Goal: Task Accomplishment & Management: Complete application form

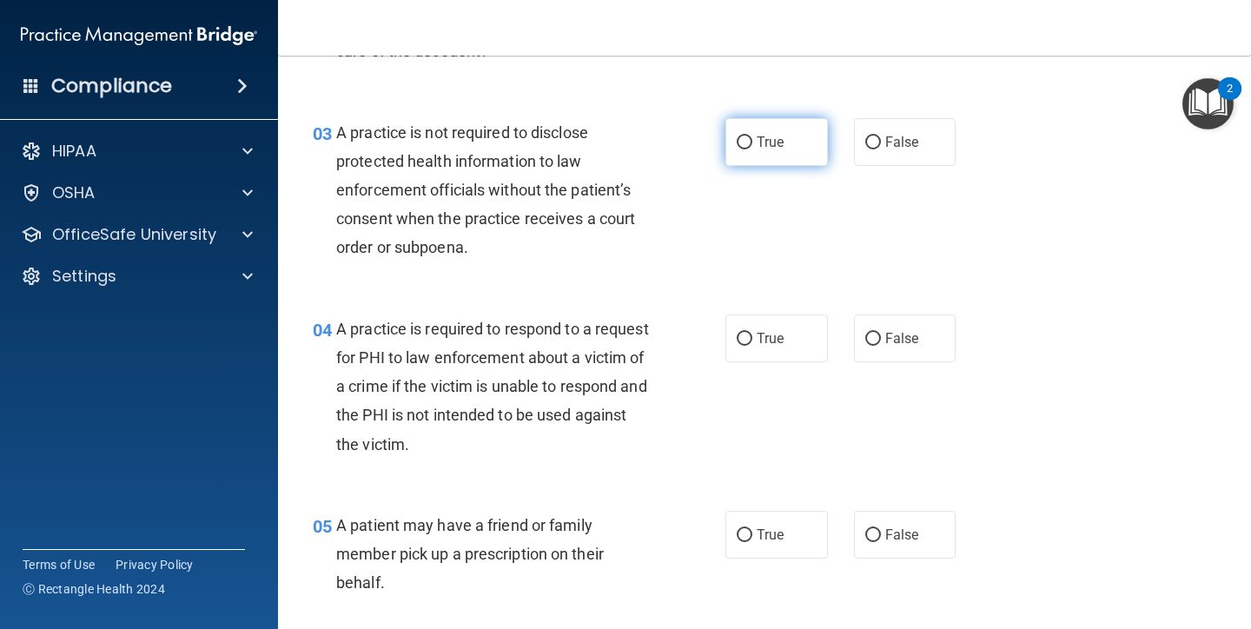
scroll to position [407, 0]
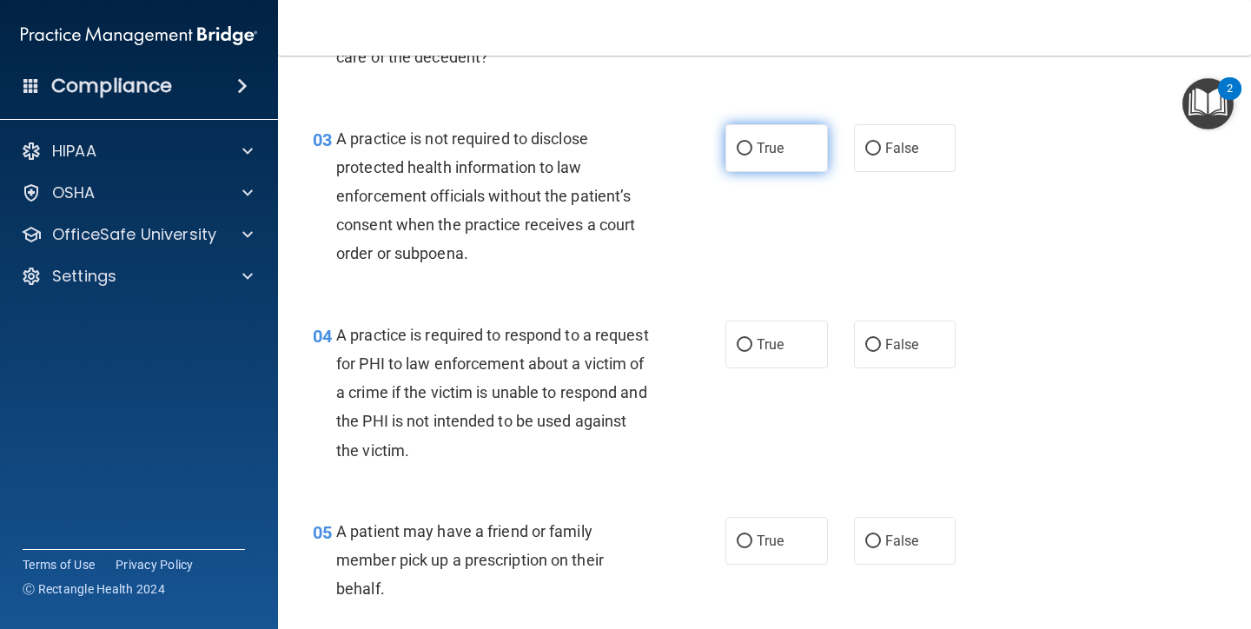
click at [763, 158] on label "True" at bounding box center [776, 148] width 102 height 48
click at [752, 155] on input "True" at bounding box center [745, 148] width 16 height 13
radio input "true"
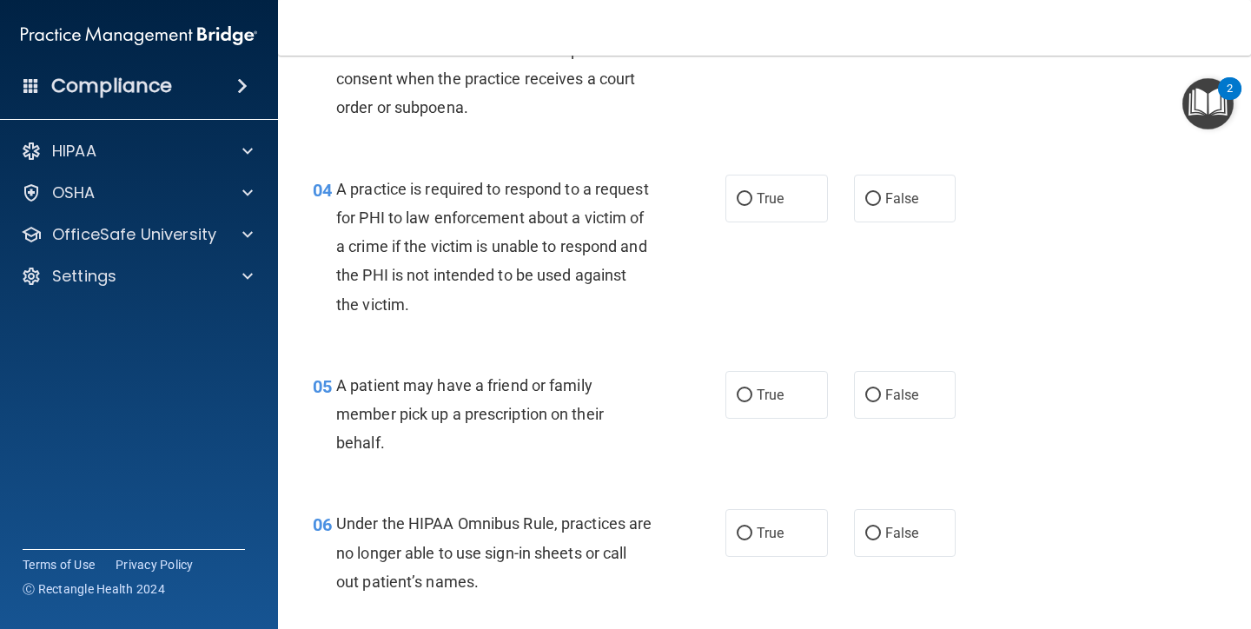
scroll to position [556, 0]
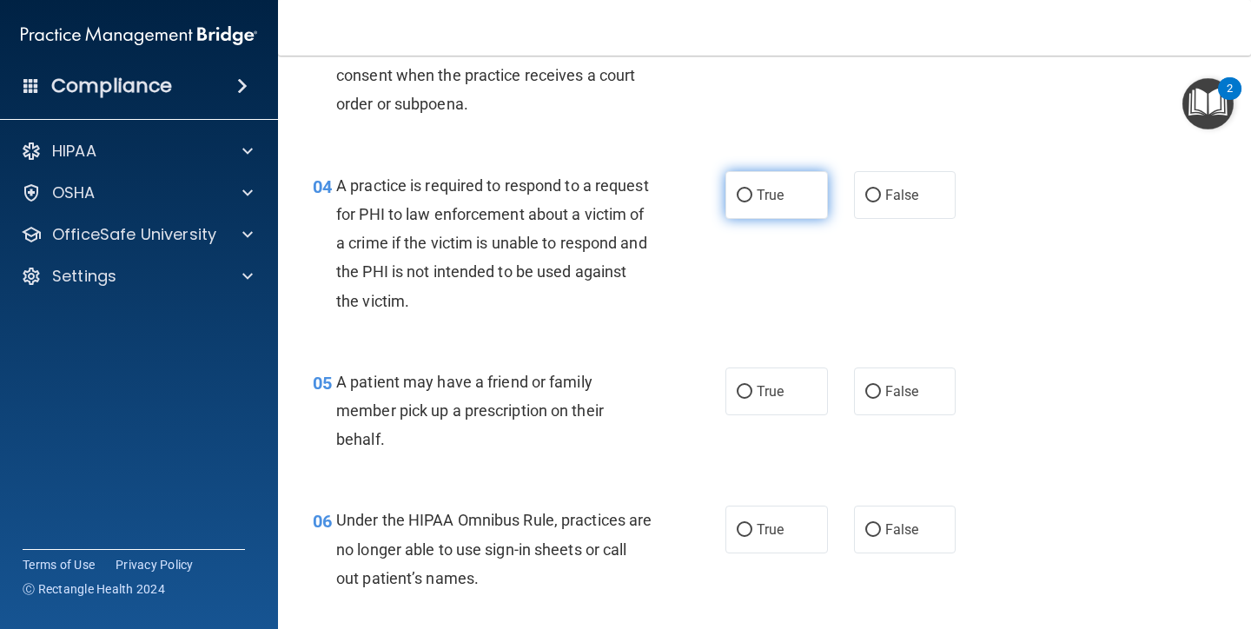
click at [784, 201] on label "True" at bounding box center [776, 195] width 102 height 48
click at [752, 201] on input "True" at bounding box center [745, 195] width 16 height 13
radio input "true"
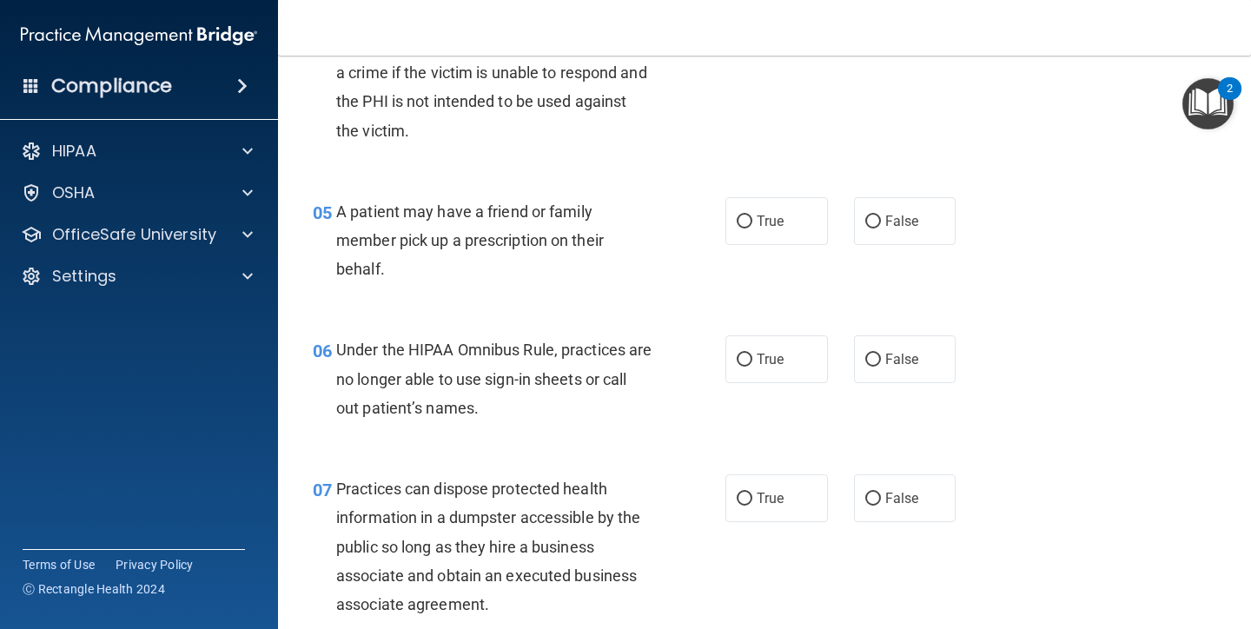
scroll to position [730, 0]
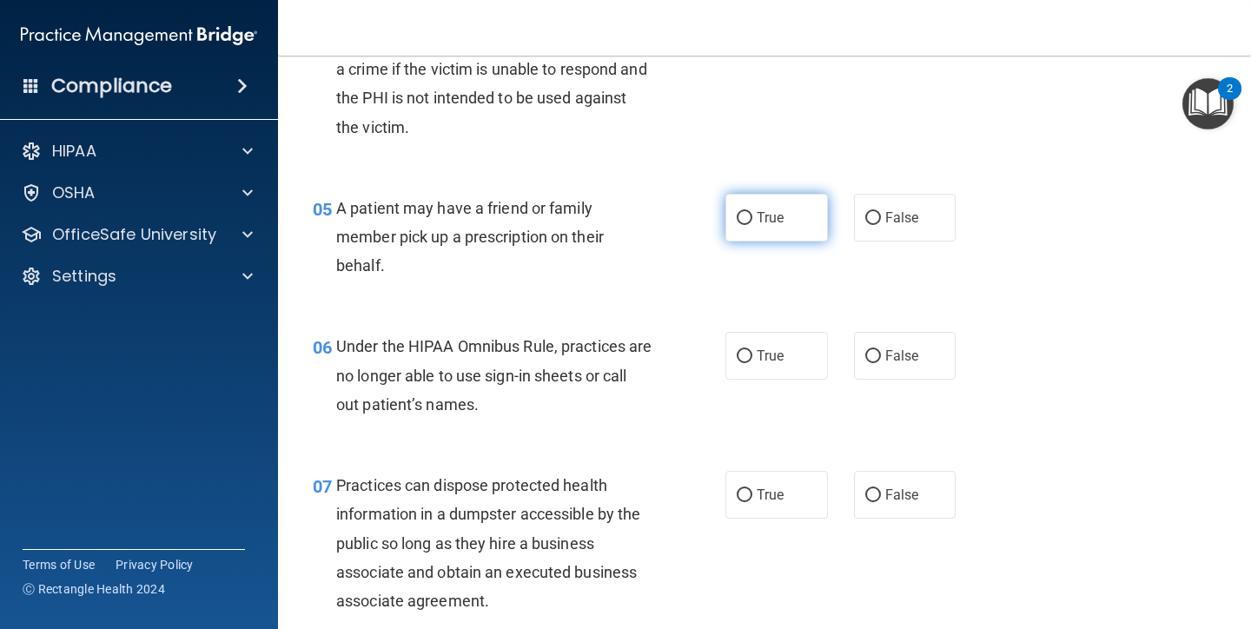
click at [784, 213] on span "True" at bounding box center [770, 217] width 27 height 17
click at [752, 213] on input "True" at bounding box center [745, 218] width 16 height 13
radio input "true"
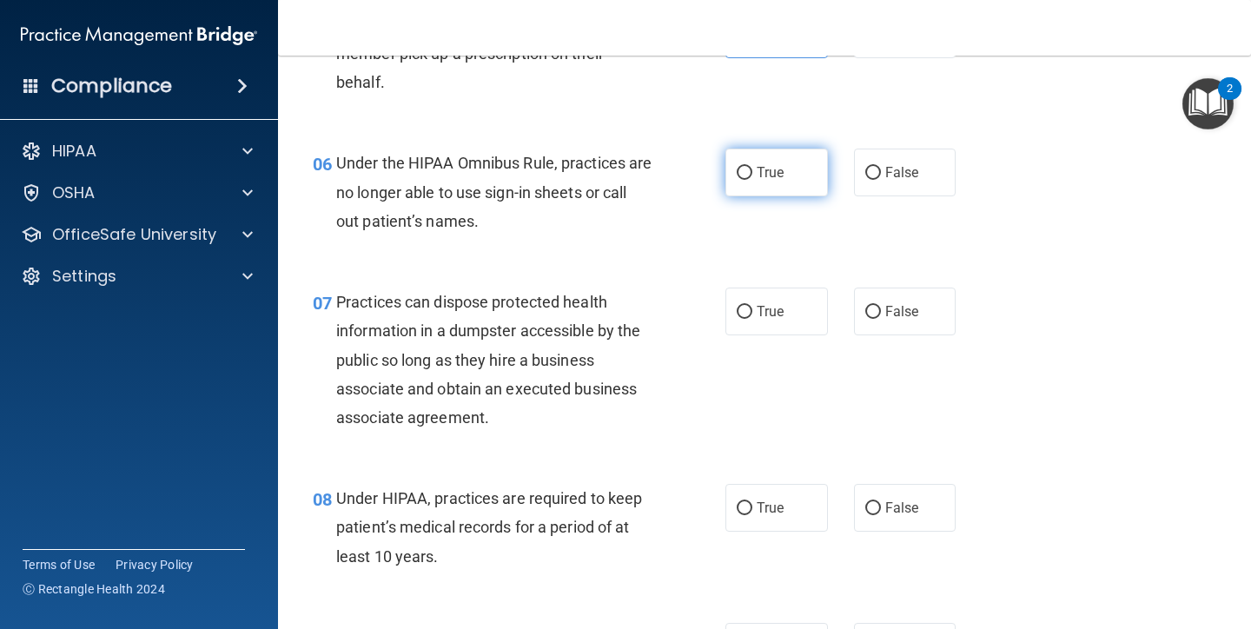
scroll to position [917, 0]
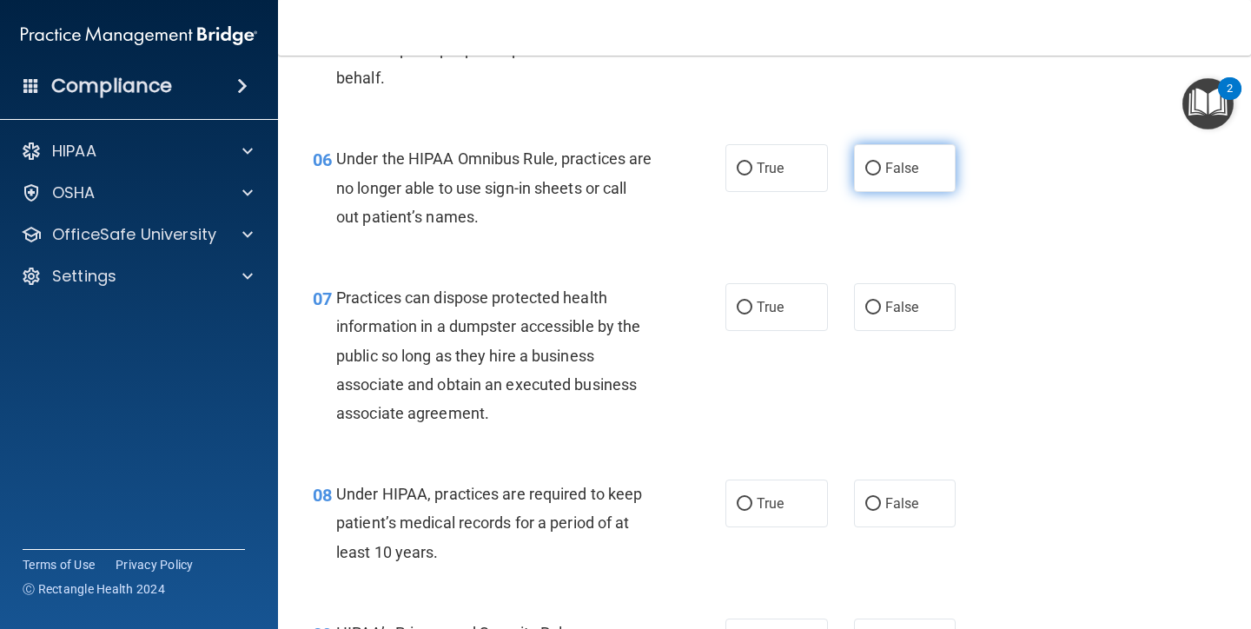
click at [882, 170] on label "False" at bounding box center [905, 168] width 102 height 48
click at [881, 170] on input "False" at bounding box center [873, 168] width 16 height 13
radio input "true"
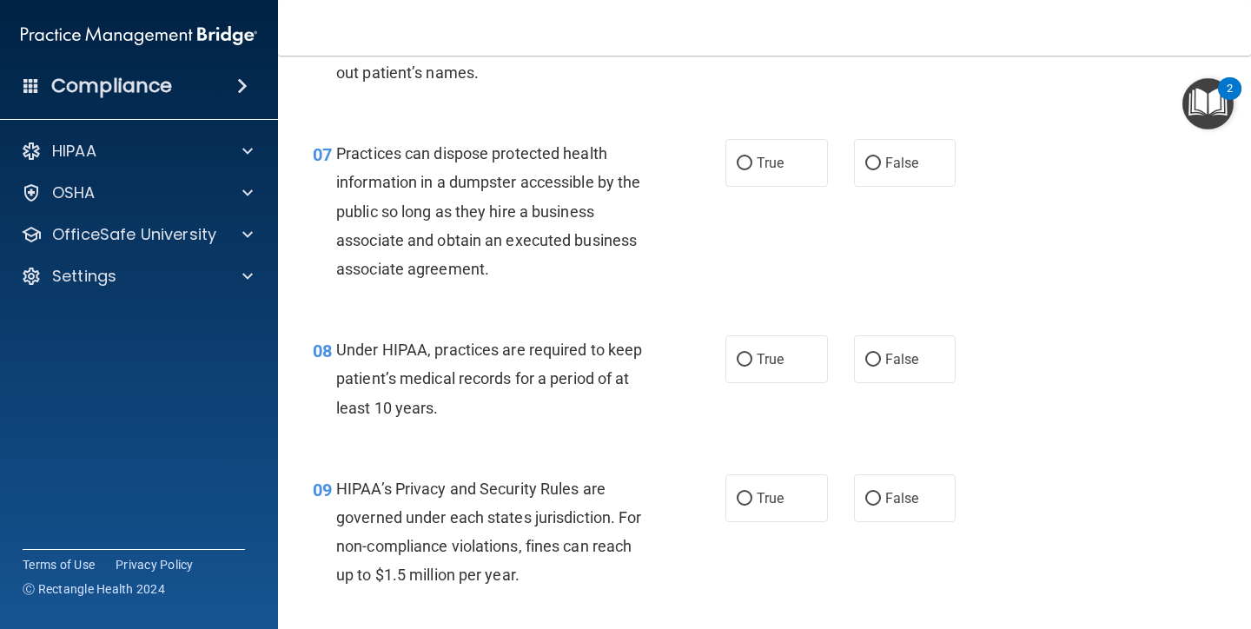
scroll to position [1053, 0]
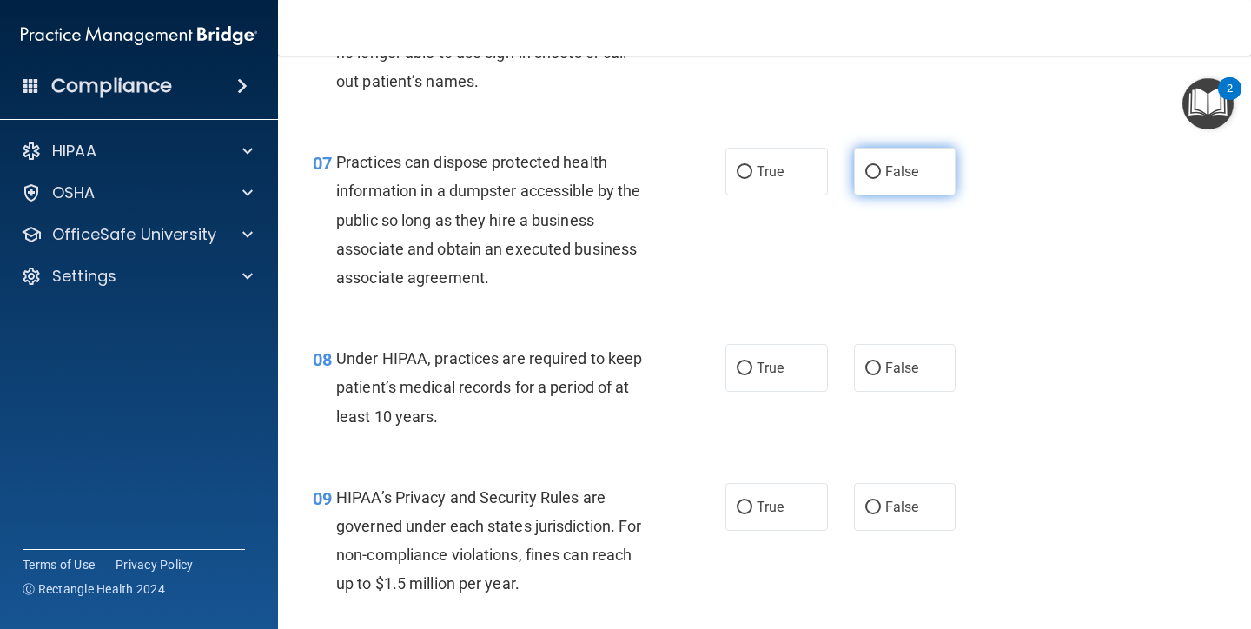
click at [911, 164] on span "False" at bounding box center [902, 171] width 34 height 17
click at [881, 166] on input "False" at bounding box center [873, 172] width 16 height 13
radio input "true"
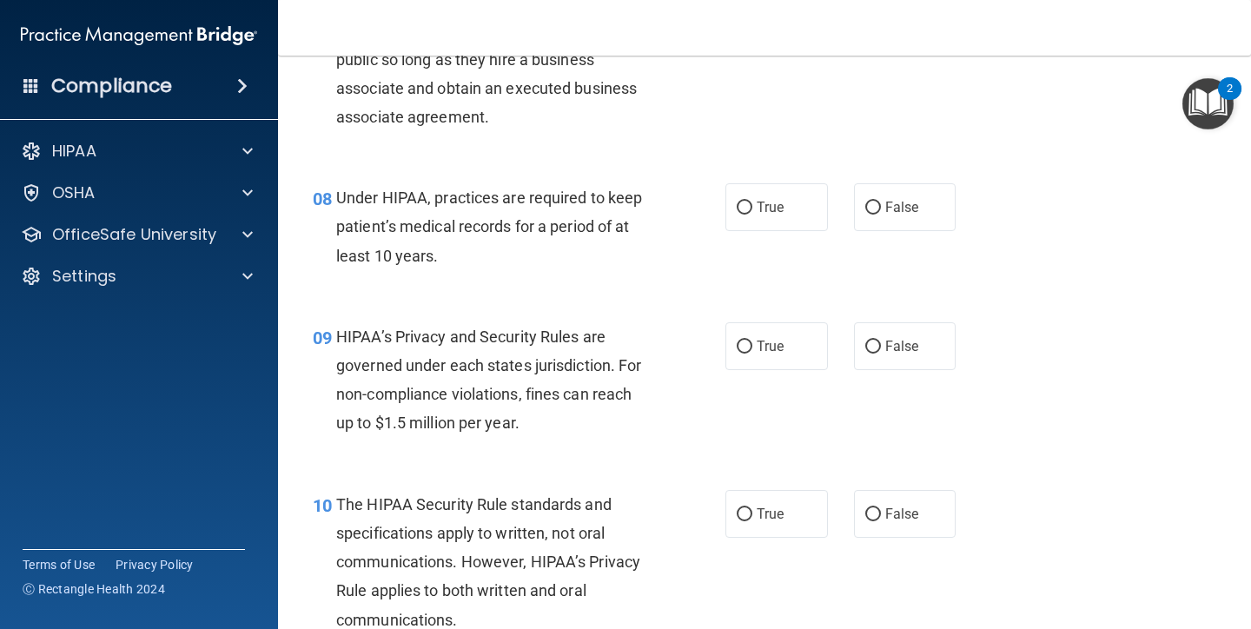
scroll to position [1214, 0]
click at [909, 216] on label "False" at bounding box center [905, 206] width 102 height 48
click at [881, 214] on input "False" at bounding box center [873, 207] width 16 height 13
radio input "true"
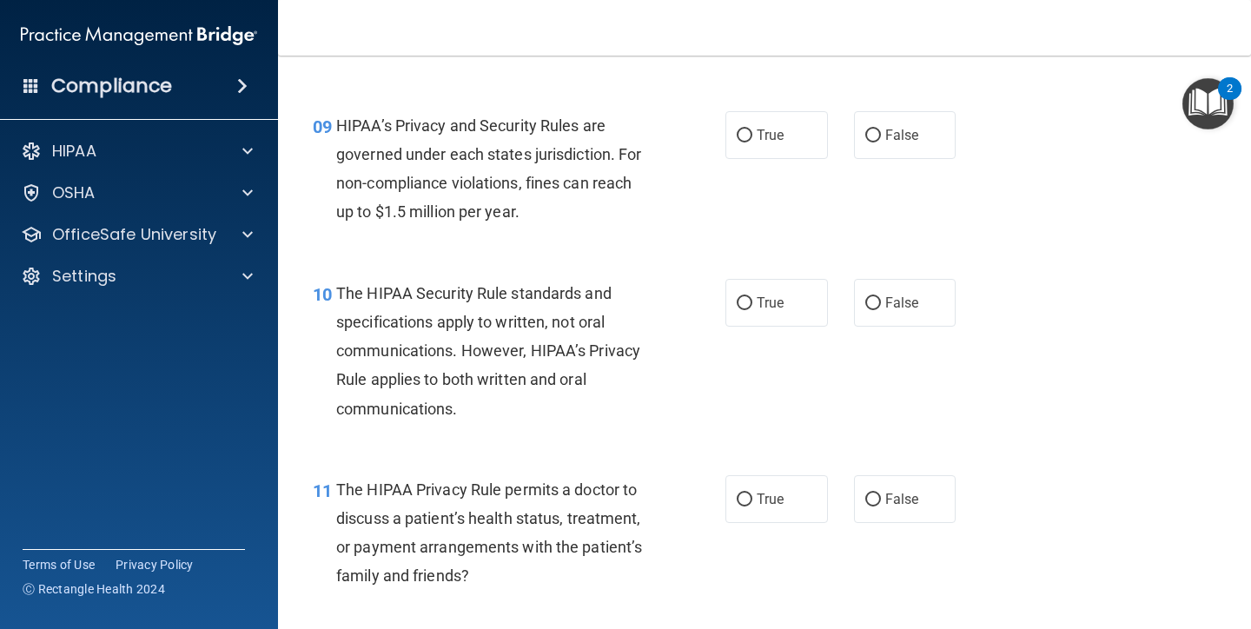
scroll to position [1426, 0]
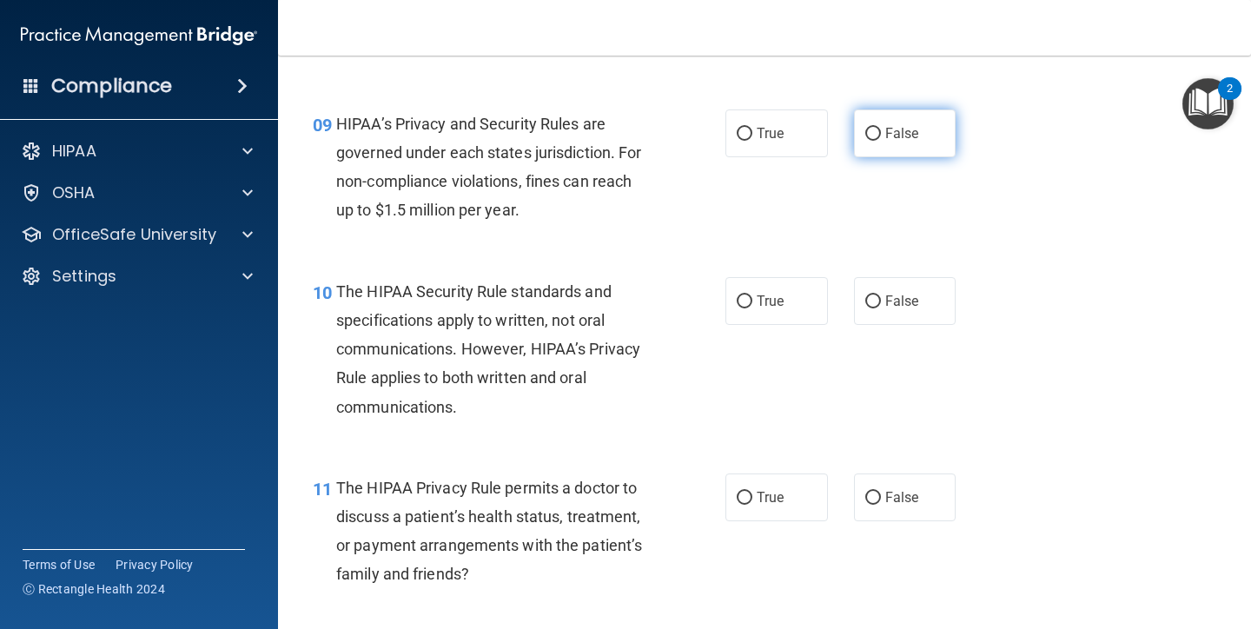
click at [908, 146] on label "False" at bounding box center [905, 133] width 102 height 48
click at [881, 141] on input "False" at bounding box center [873, 134] width 16 height 13
radio input "true"
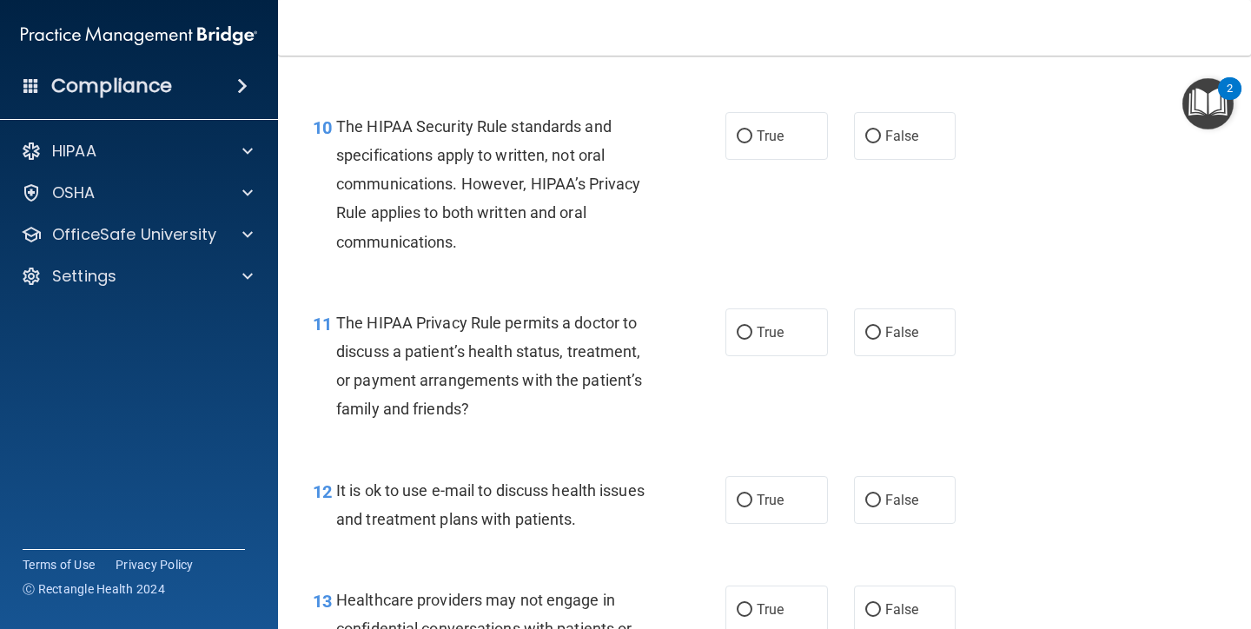
scroll to position [1597, 0]
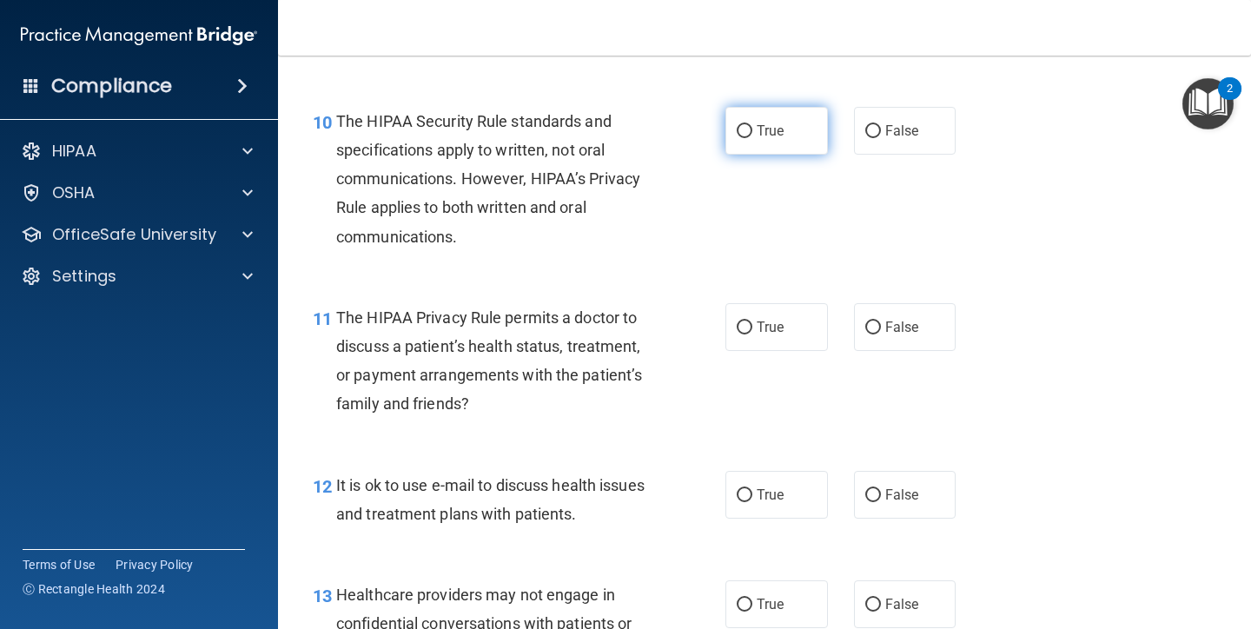
click at [758, 132] on label "True" at bounding box center [776, 131] width 102 height 48
click at [752, 132] on input "True" at bounding box center [745, 131] width 16 height 13
radio input "true"
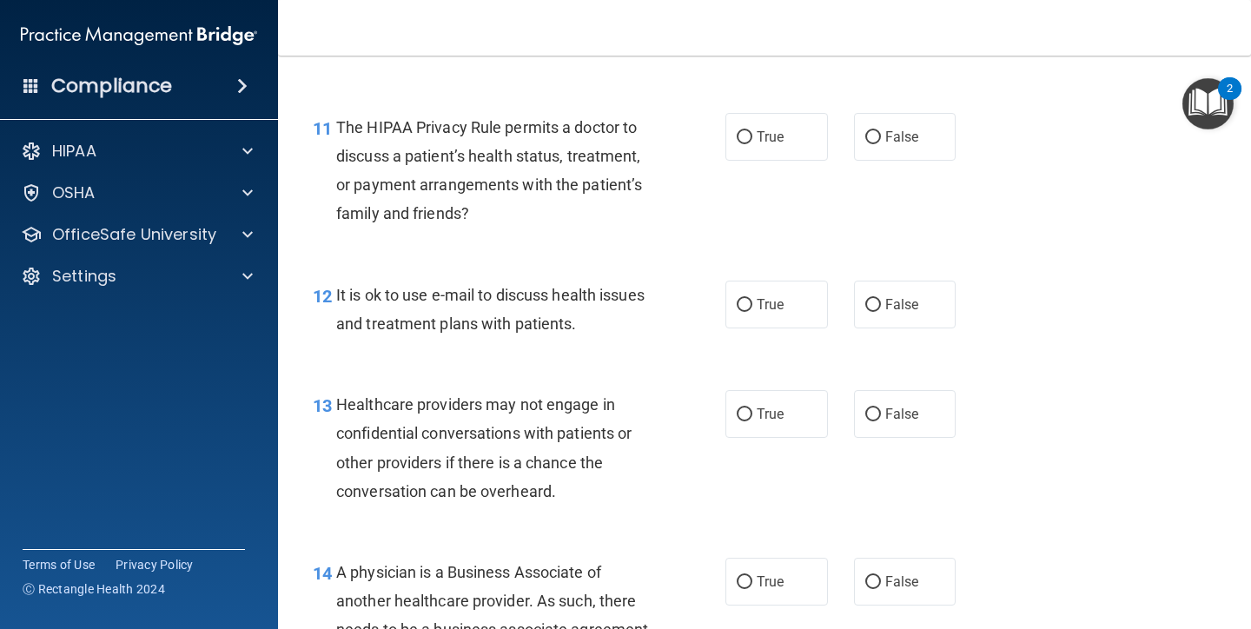
scroll to position [1789, 0]
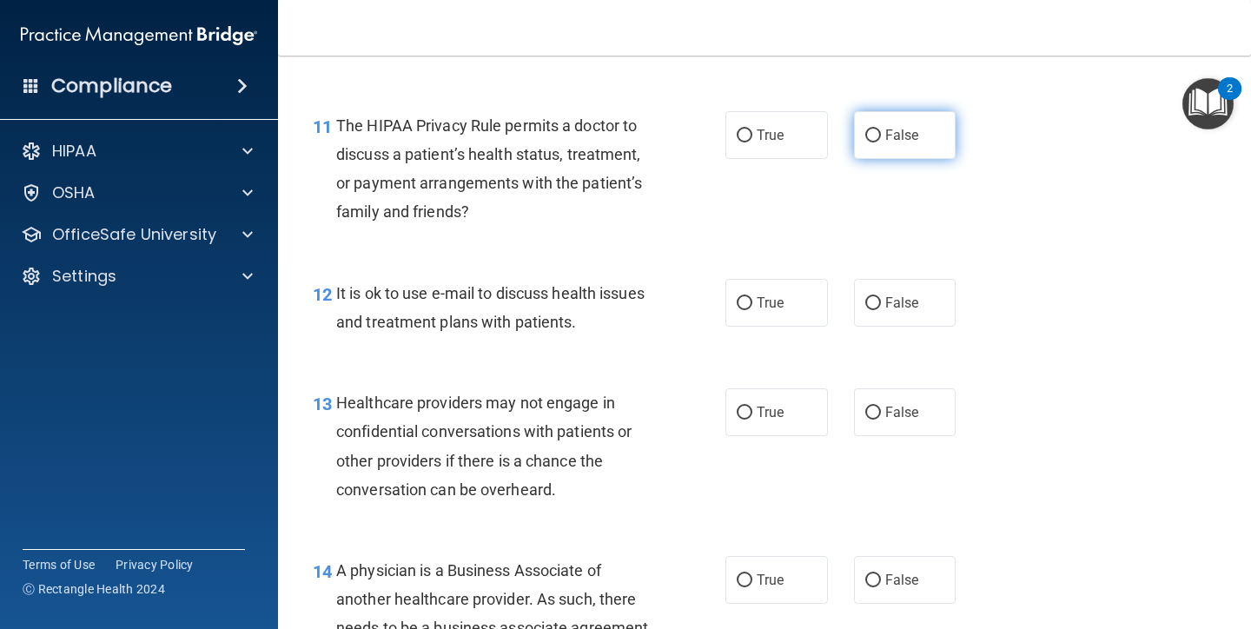
click at [882, 124] on label "False" at bounding box center [905, 135] width 102 height 48
click at [881, 129] on input "False" at bounding box center [873, 135] width 16 height 13
radio input "true"
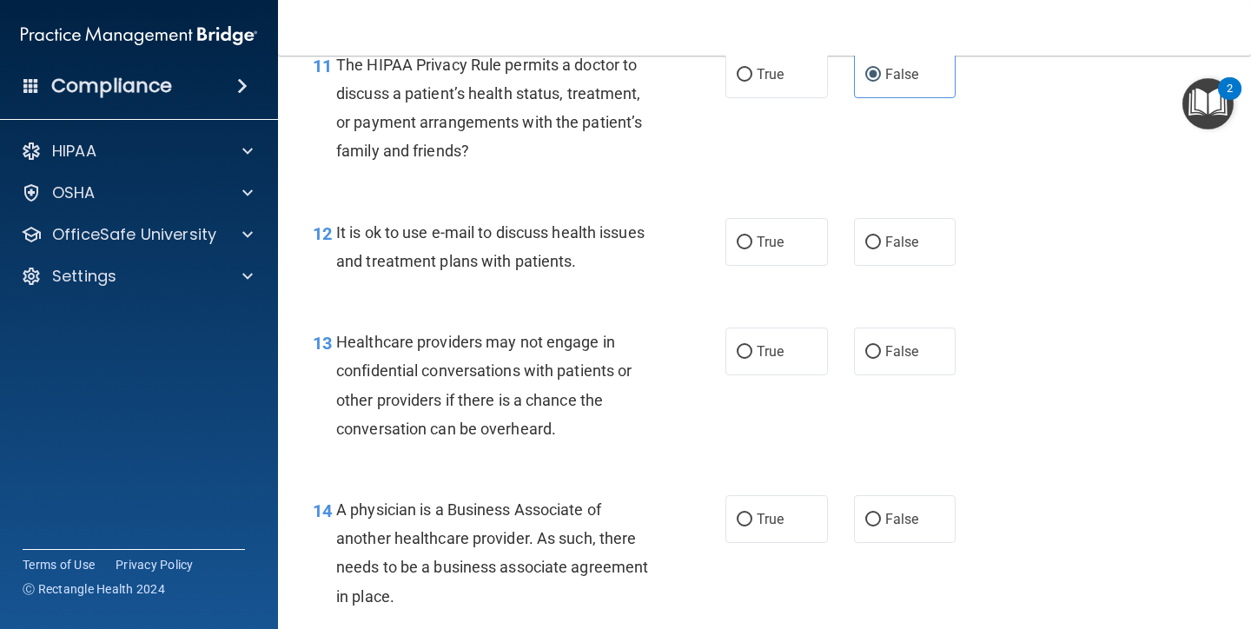
scroll to position [1857, 0]
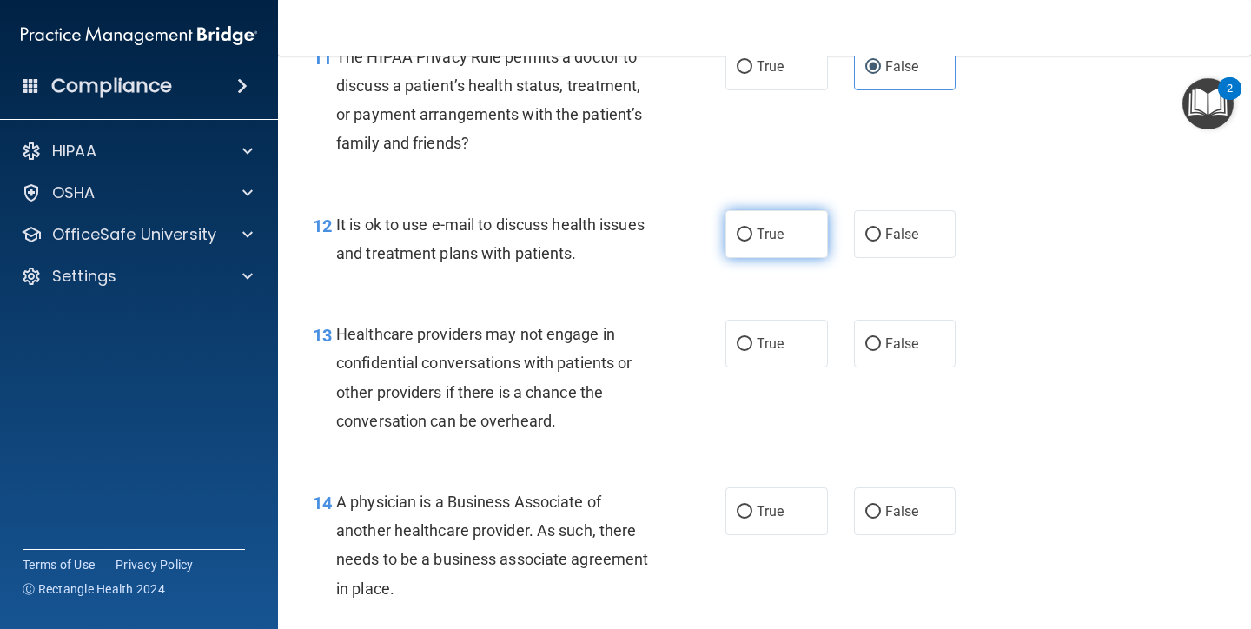
click at [781, 226] on span "True" at bounding box center [770, 234] width 27 height 17
click at [752, 228] on input "True" at bounding box center [745, 234] width 16 height 13
radio input "true"
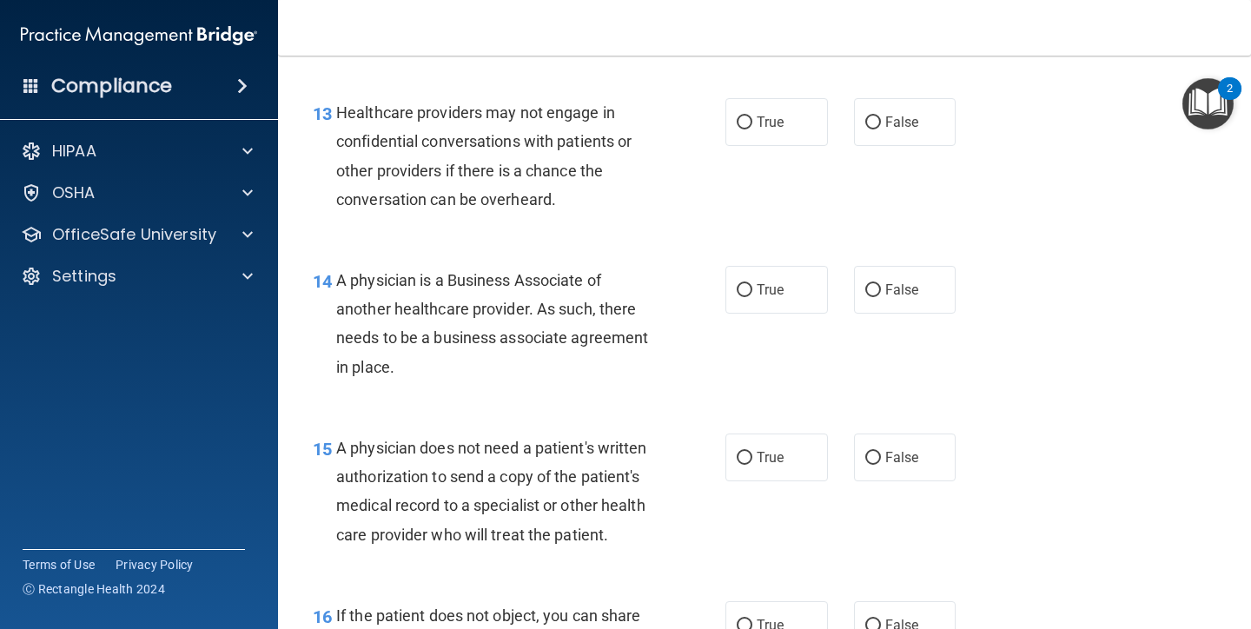
scroll to position [2084, 0]
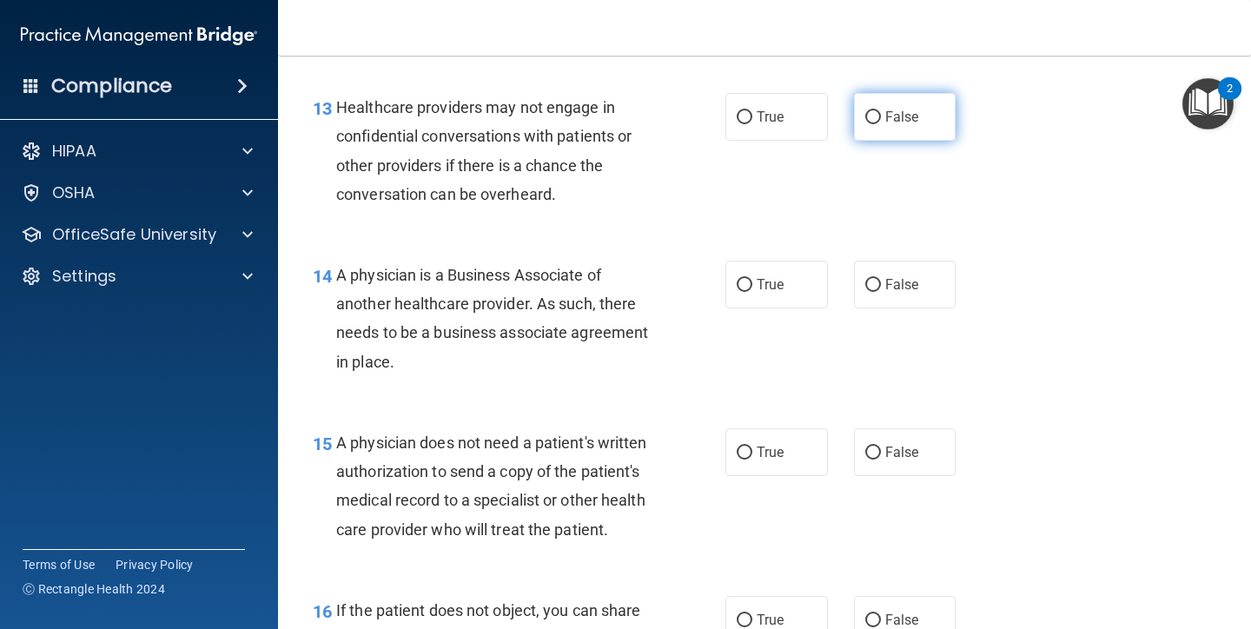
click at [936, 103] on label "False" at bounding box center [905, 117] width 102 height 48
click at [881, 111] on input "False" at bounding box center [873, 117] width 16 height 13
radio input "true"
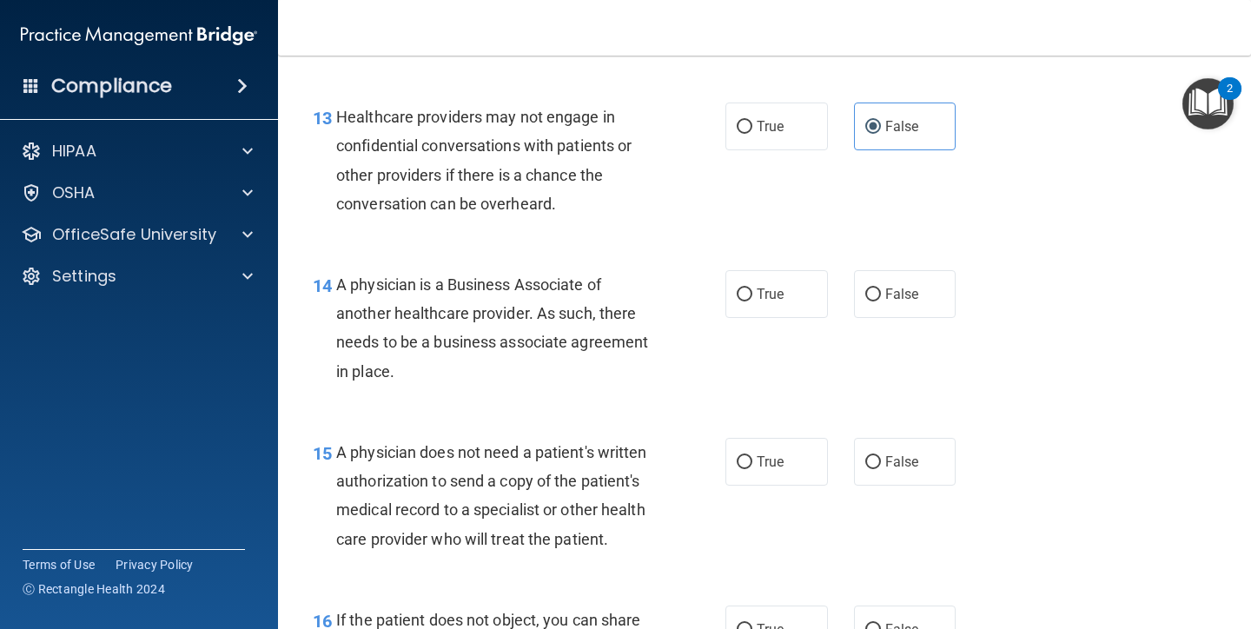
scroll to position [2070, 0]
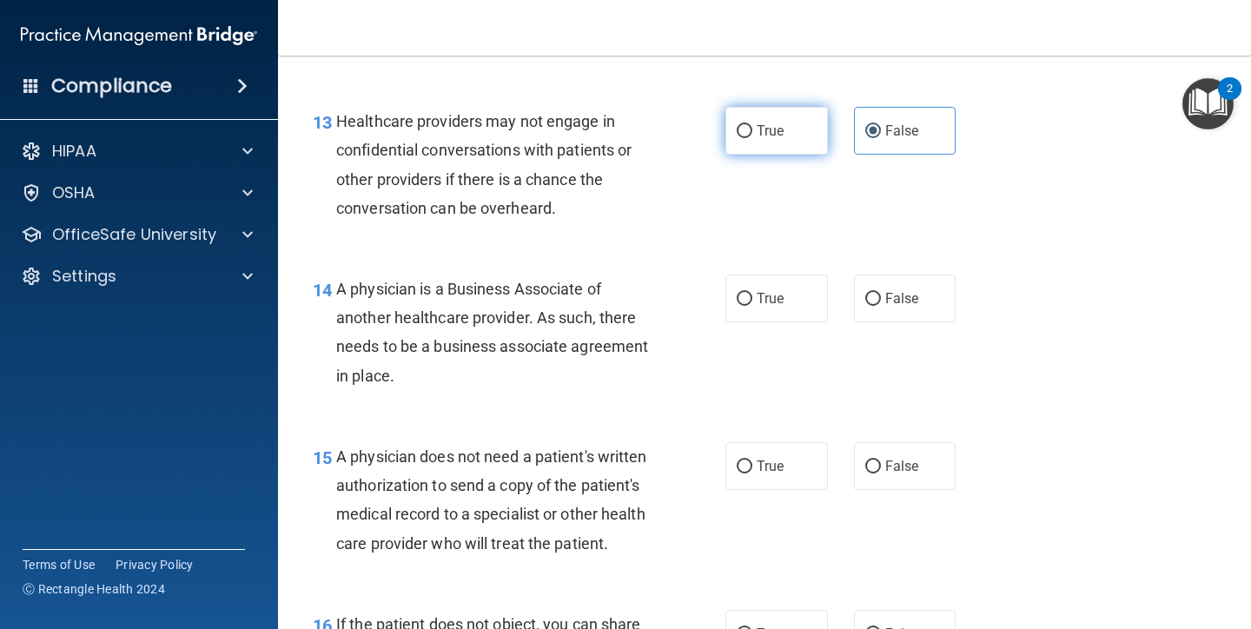
click at [800, 116] on label "True" at bounding box center [776, 131] width 102 height 48
click at [752, 125] on input "True" at bounding box center [745, 131] width 16 height 13
radio input "true"
click at [916, 124] on span "False" at bounding box center [902, 130] width 34 height 17
click at [881, 125] on input "False" at bounding box center [873, 131] width 16 height 13
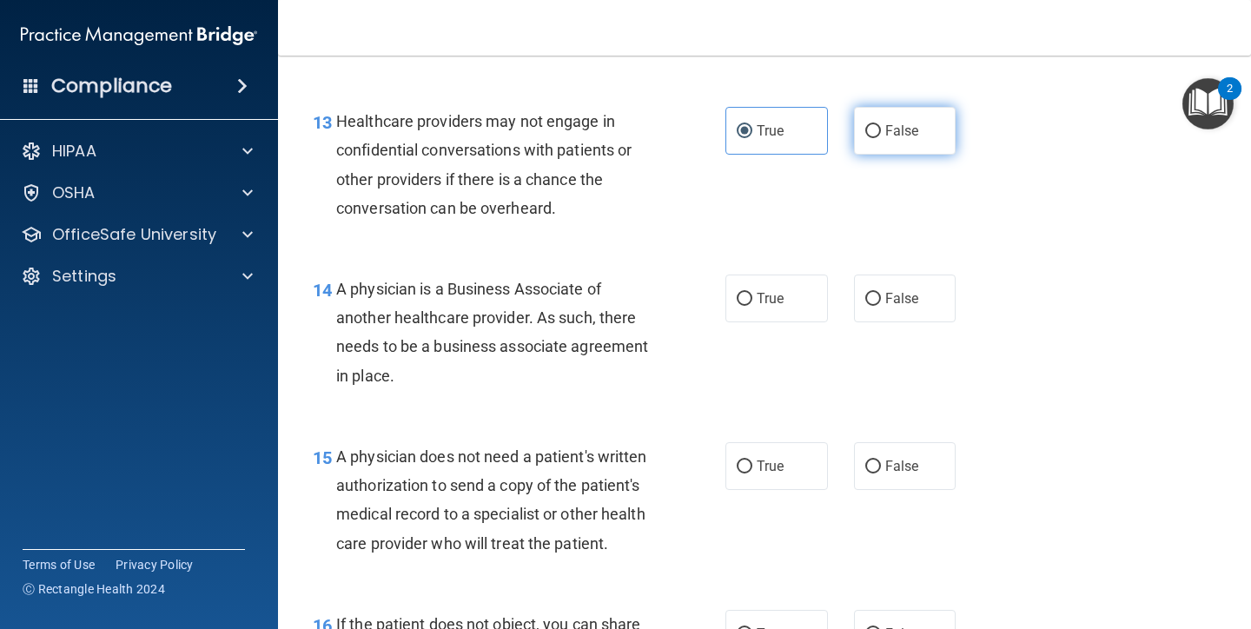
radio input "true"
click at [783, 96] on div "13 Healthcare providers may not engage in confidential conversations with patie…" at bounding box center [764, 169] width 929 height 168
click at [784, 122] on span "True" at bounding box center [770, 130] width 27 height 17
click at [752, 125] on input "True" at bounding box center [745, 131] width 16 height 13
radio input "true"
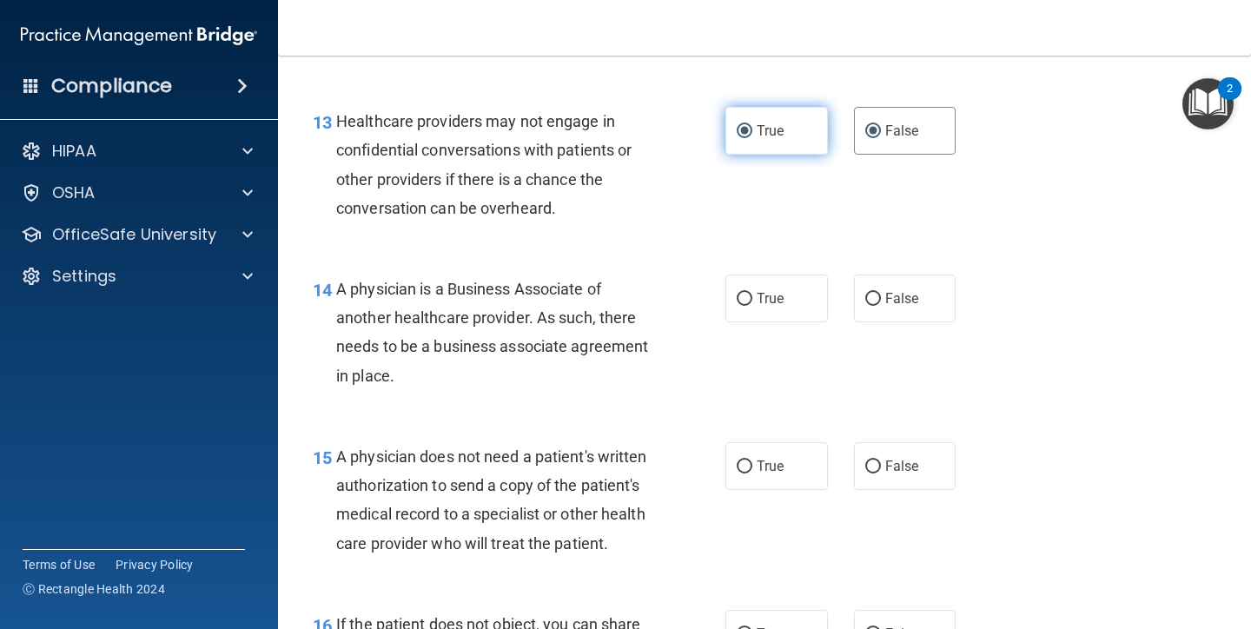
radio input "false"
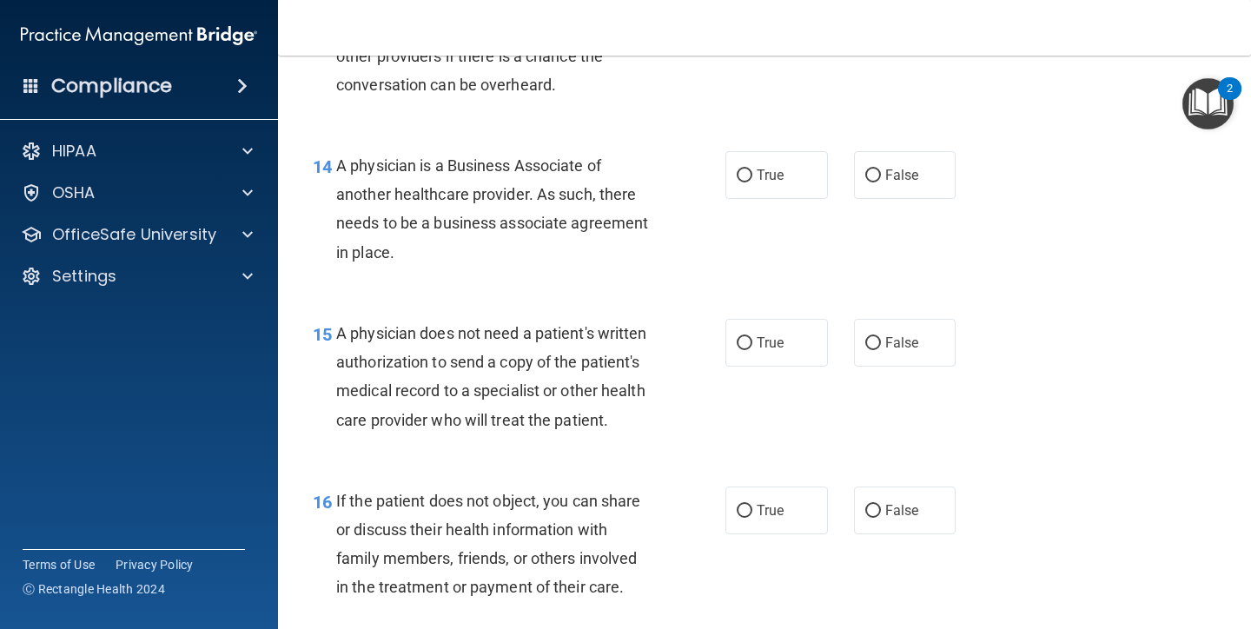
scroll to position [2195, 0]
click at [784, 165] on span "True" at bounding box center [770, 173] width 27 height 17
click at [752, 168] on input "True" at bounding box center [745, 174] width 16 height 13
radio input "true"
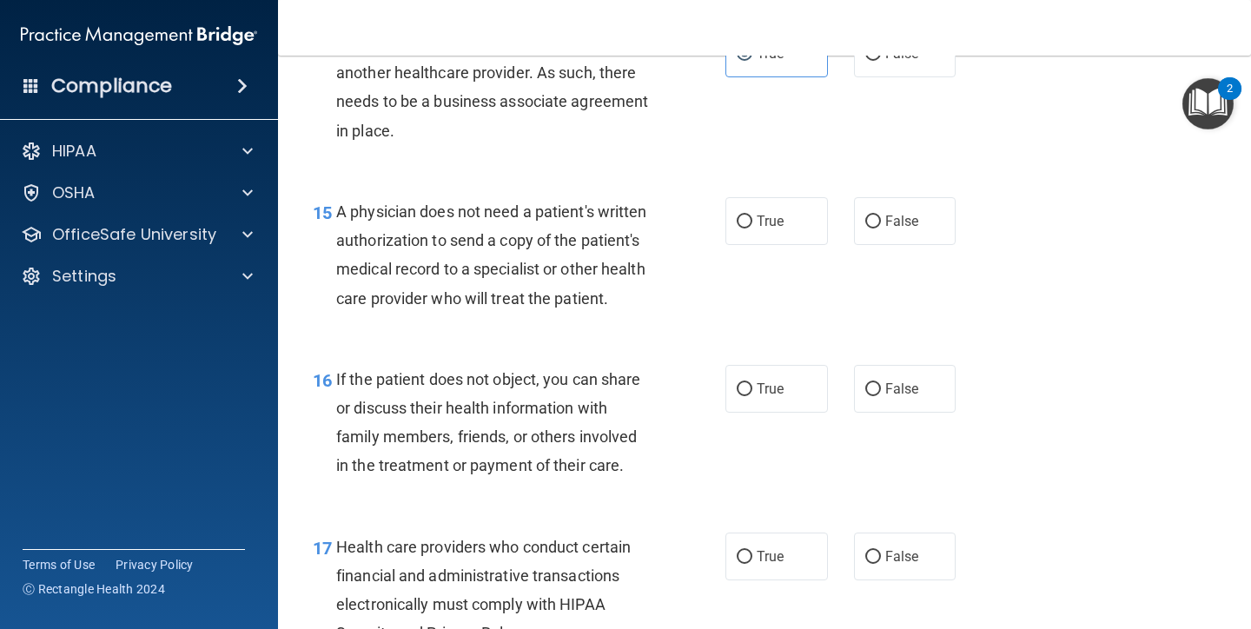
scroll to position [2314, 0]
click at [775, 214] on span "True" at bounding box center [770, 222] width 27 height 17
click at [752, 216] on input "True" at bounding box center [745, 222] width 16 height 13
radio input "true"
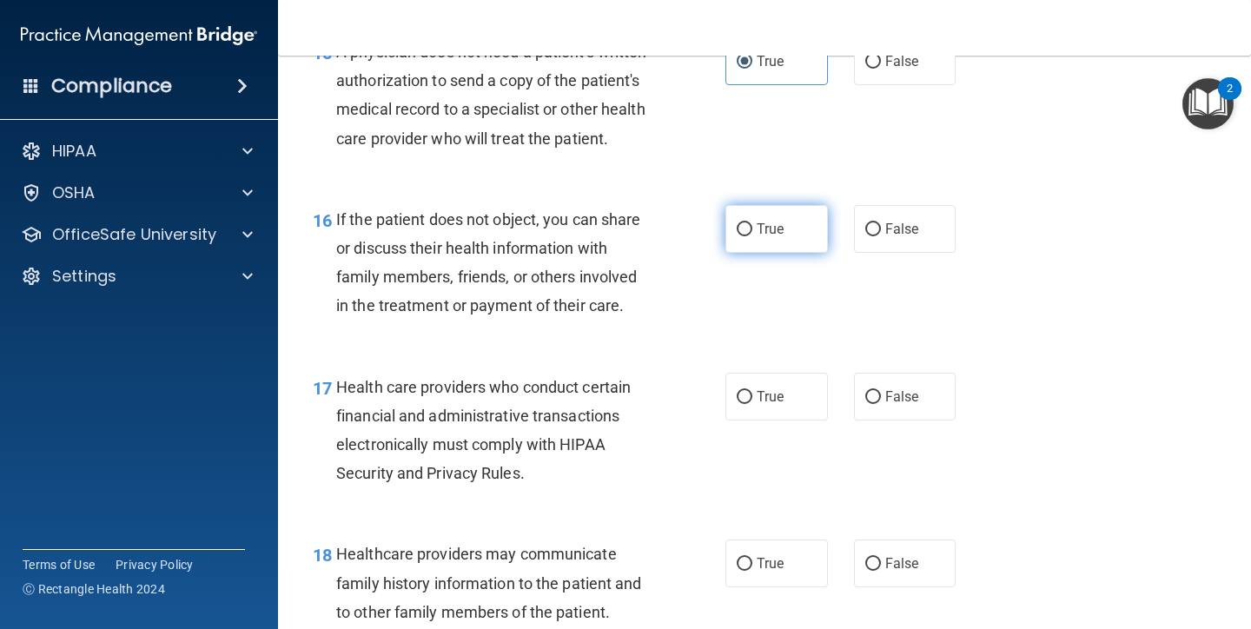
scroll to position [2469, 0]
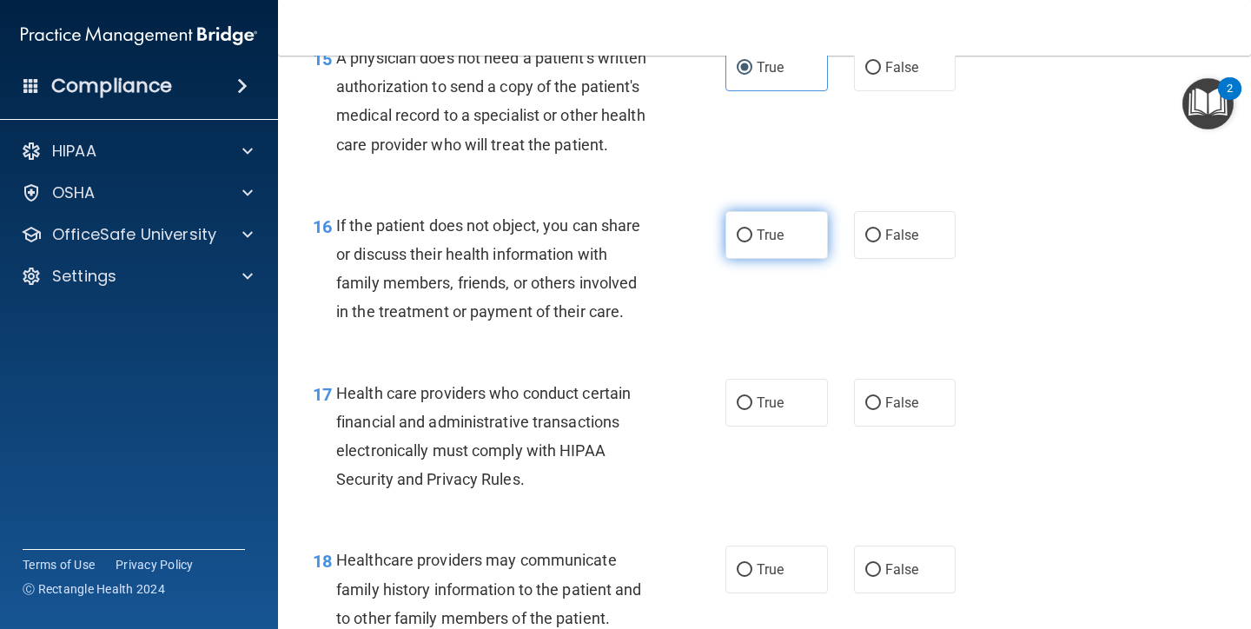
click at [779, 241] on label "True" at bounding box center [776, 235] width 102 height 48
click at [752, 241] on input "True" at bounding box center [745, 235] width 16 height 13
radio input "true"
click at [779, 241] on label "True" at bounding box center [776, 235] width 102 height 48
click at [752, 241] on input "True" at bounding box center [745, 235] width 16 height 13
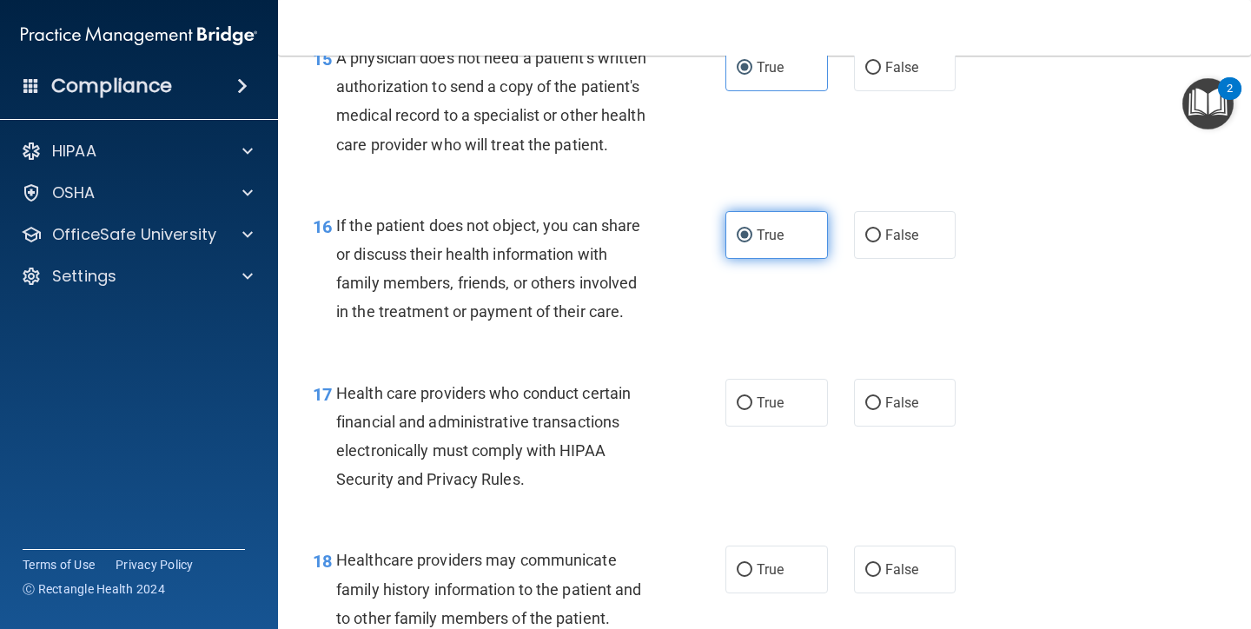
click at [779, 241] on label "True" at bounding box center [776, 235] width 102 height 48
click at [752, 241] on input "True" at bounding box center [745, 235] width 16 height 13
click at [779, 241] on label "True" at bounding box center [776, 235] width 102 height 48
click at [752, 241] on input "True" at bounding box center [745, 235] width 16 height 13
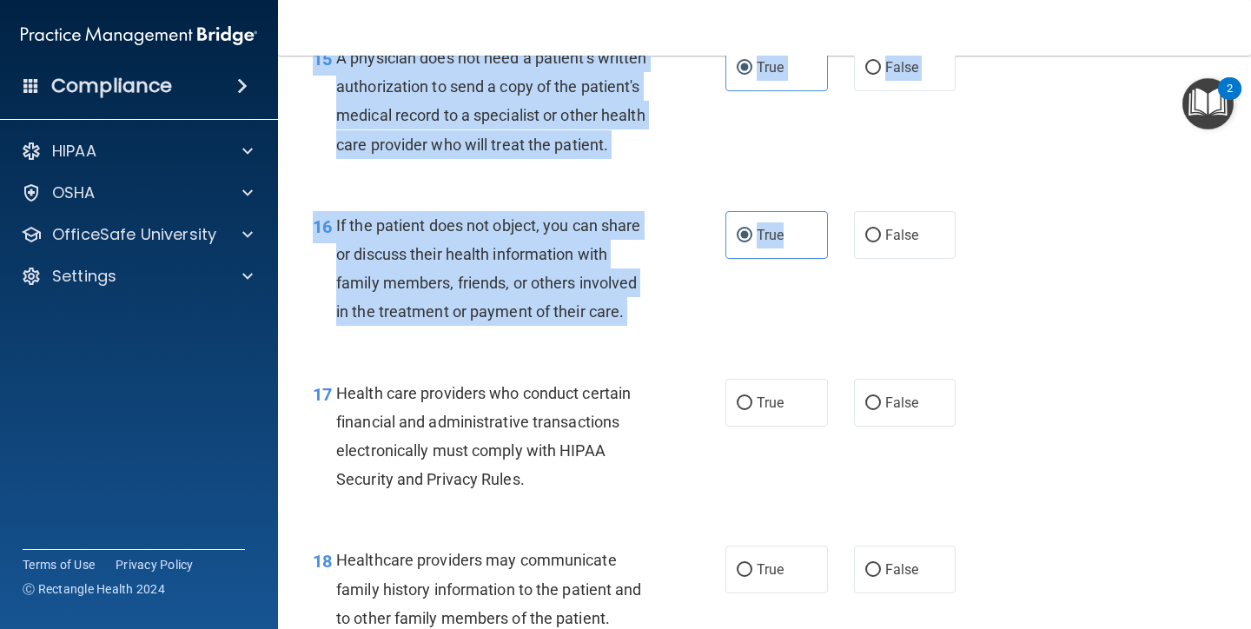
drag, startPoint x: 779, startPoint y: 241, endPoint x: 1249, endPoint y: 274, distance: 471.1
click at [1249, 274] on main "- The HIPAA Quiz #2 This quiz doesn’t expire until . Are you sure you want to t…" at bounding box center [764, 342] width 973 height 573
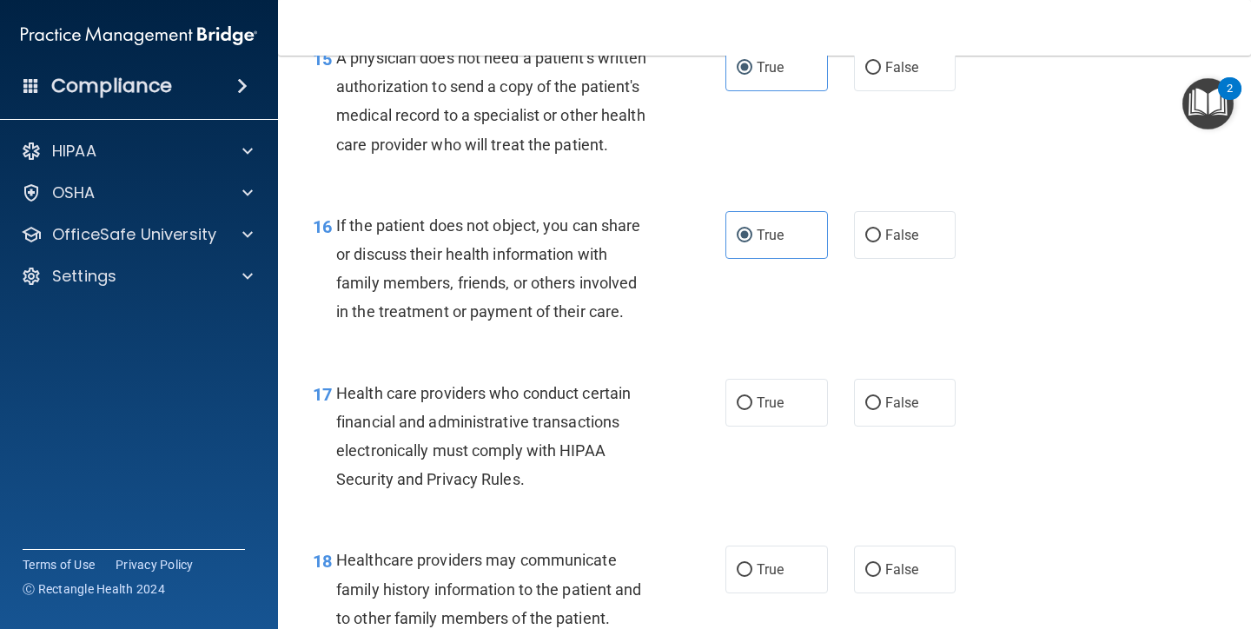
click at [1139, 332] on div "16 If the patient does not object, you can share or discuss their health inform…" at bounding box center [764, 273] width 929 height 168
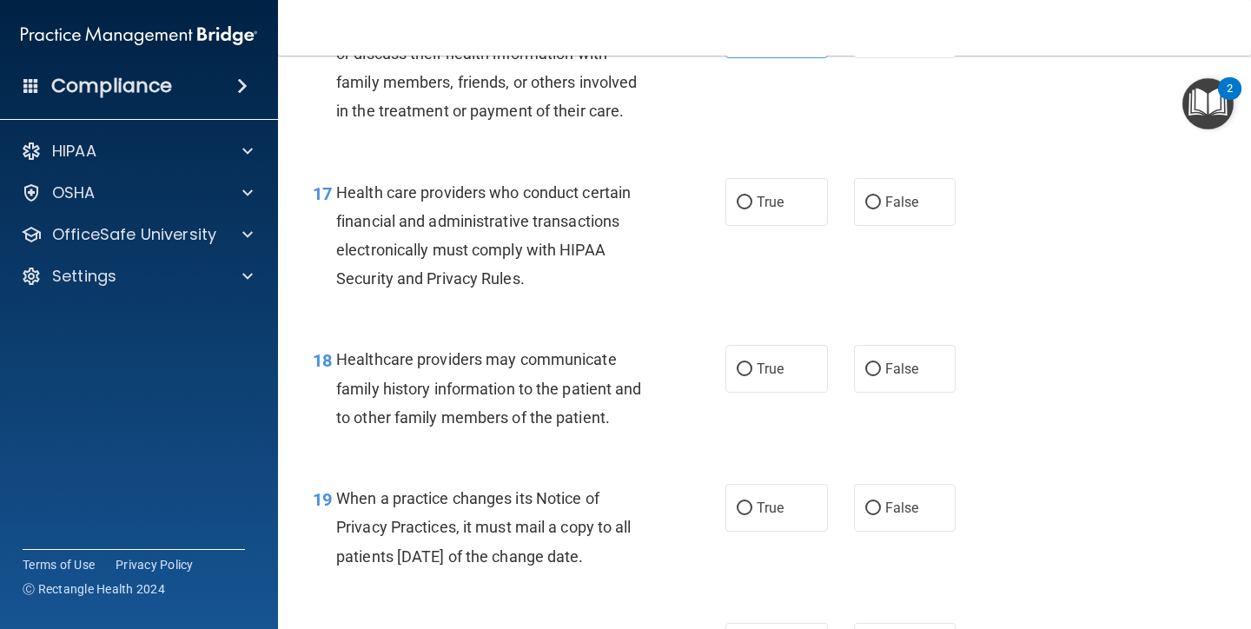
scroll to position [2681, 0]
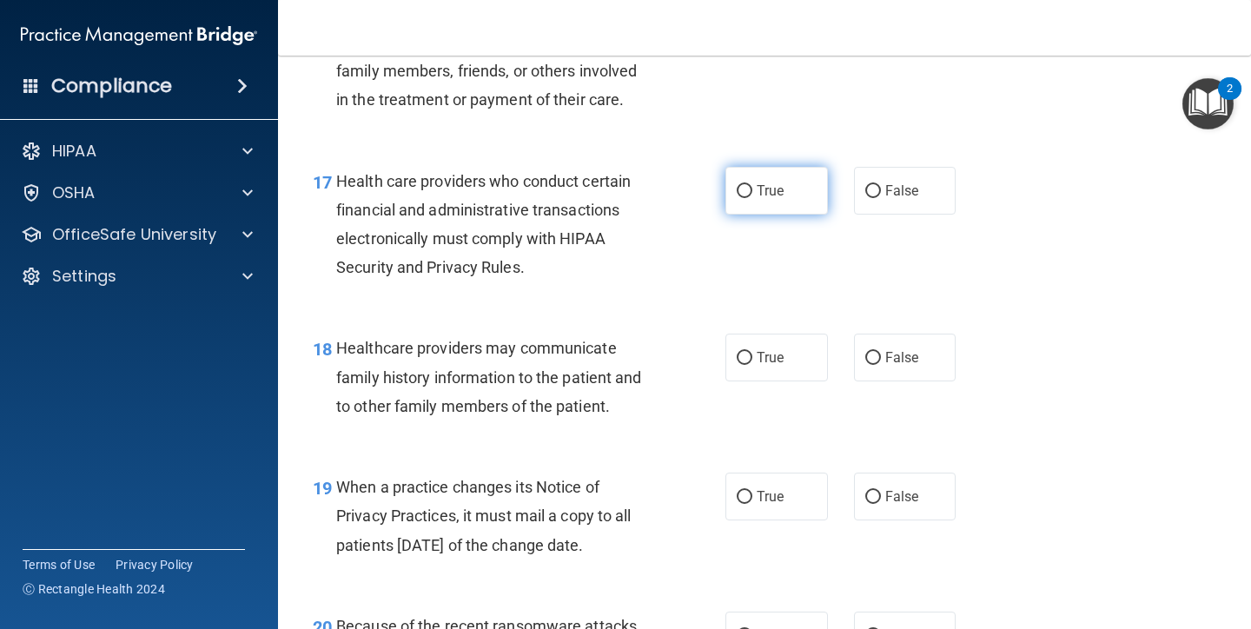
click at [774, 187] on label "True" at bounding box center [776, 191] width 102 height 48
click at [752, 187] on input "True" at bounding box center [745, 191] width 16 height 13
radio input "true"
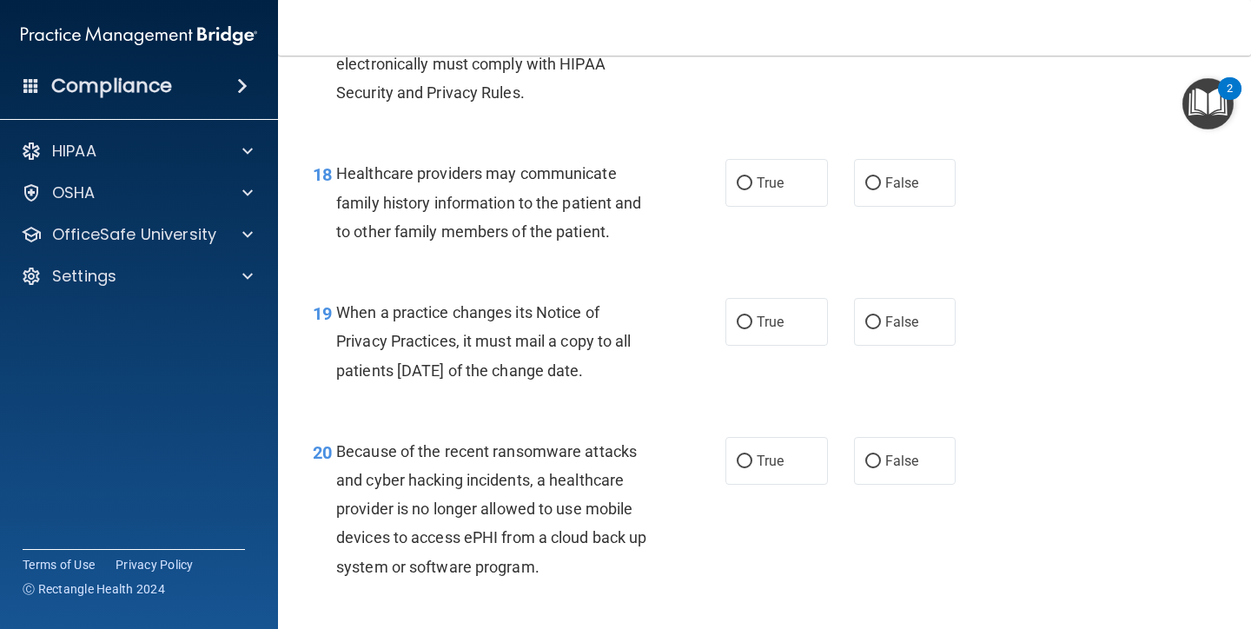
scroll to position [2870, 0]
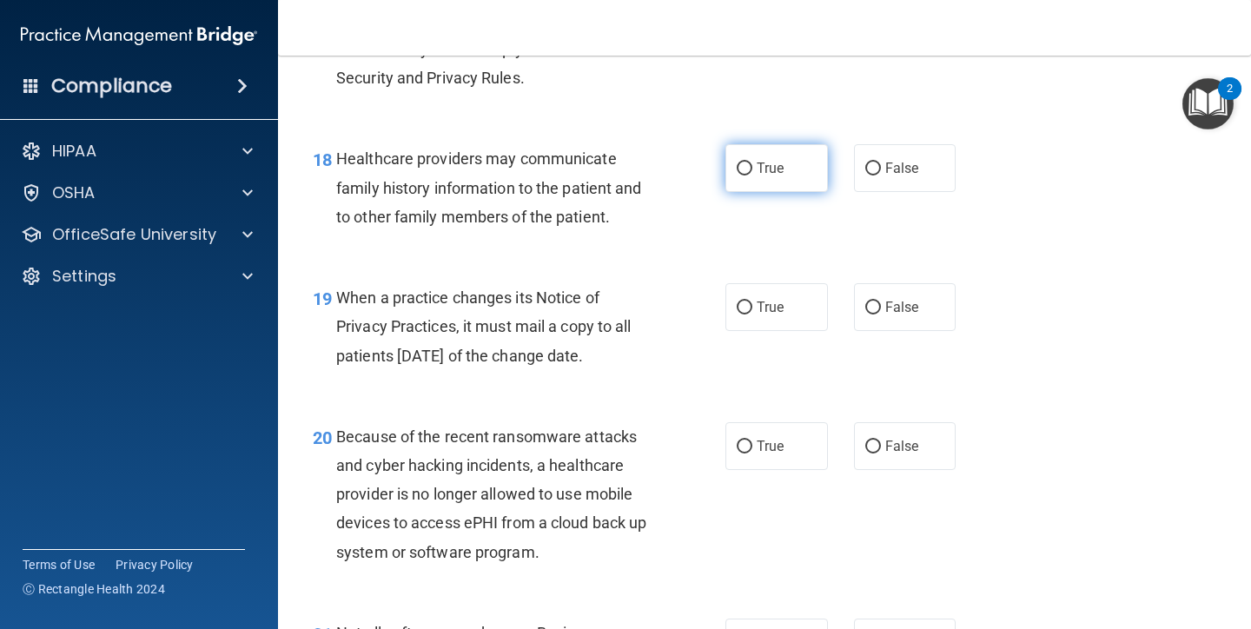
click at [763, 173] on label "True" at bounding box center [776, 168] width 102 height 48
click at [752, 173] on input "True" at bounding box center [745, 168] width 16 height 13
radio input "true"
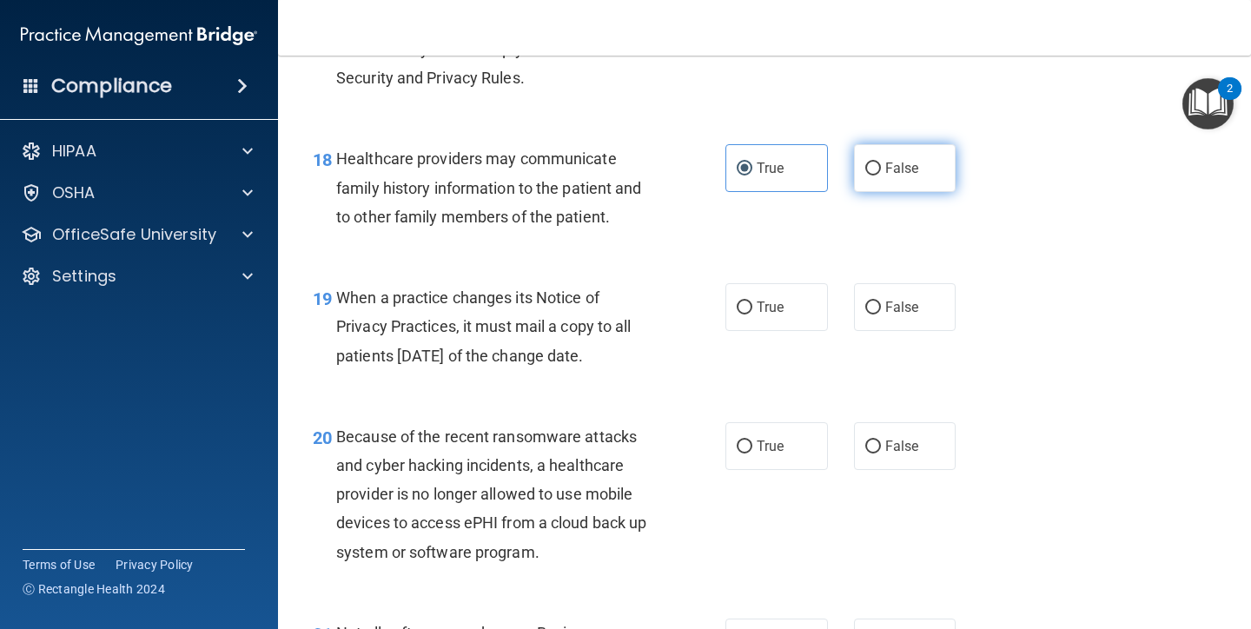
click at [903, 164] on label "False" at bounding box center [905, 168] width 102 height 48
click at [881, 164] on input "False" at bounding box center [873, 168] width 16 height 13
radio input "true"
radio input "false"
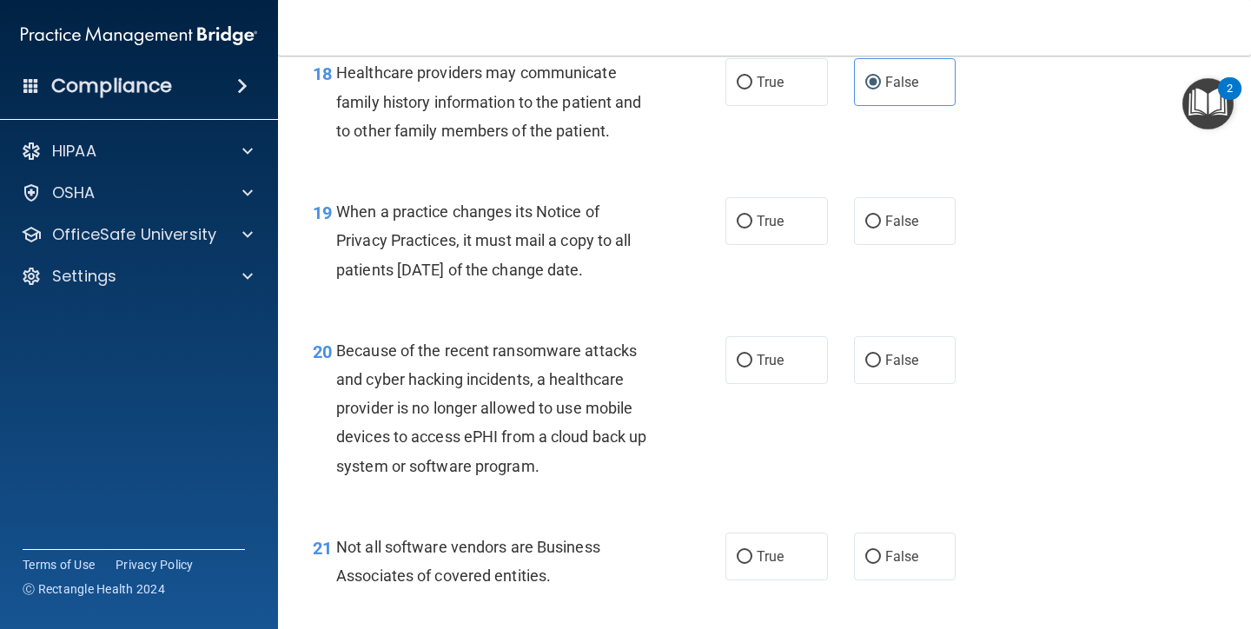
scroll to position [2959, 0]
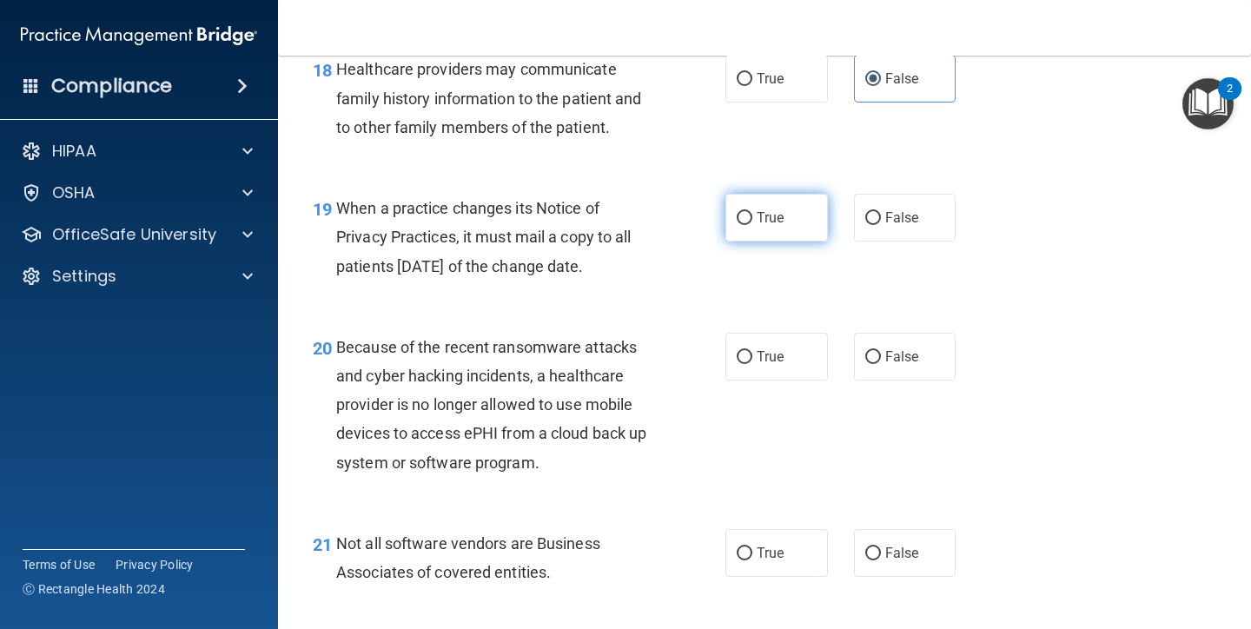
click at [799, 221] on label "True" at bounding box center [776, 218] width 102 height 48
click at [752, 221] on input "True" at bounding box center [745, 218] width 16 height 13
radio input "true"
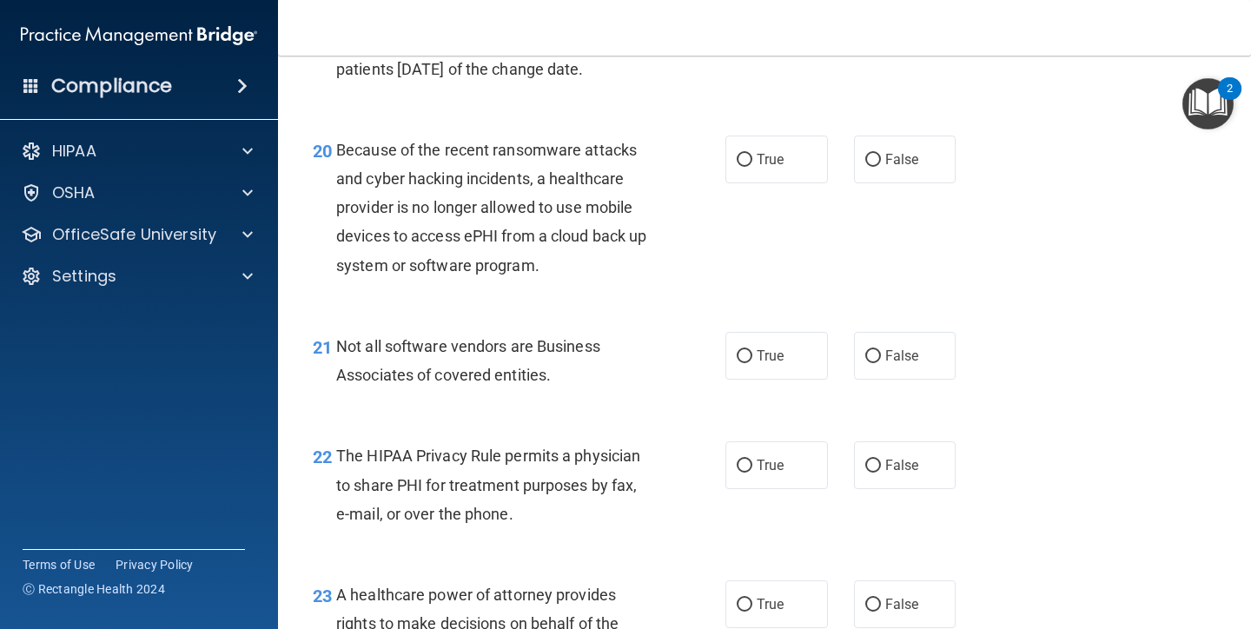
scroll to position [3168, 0]
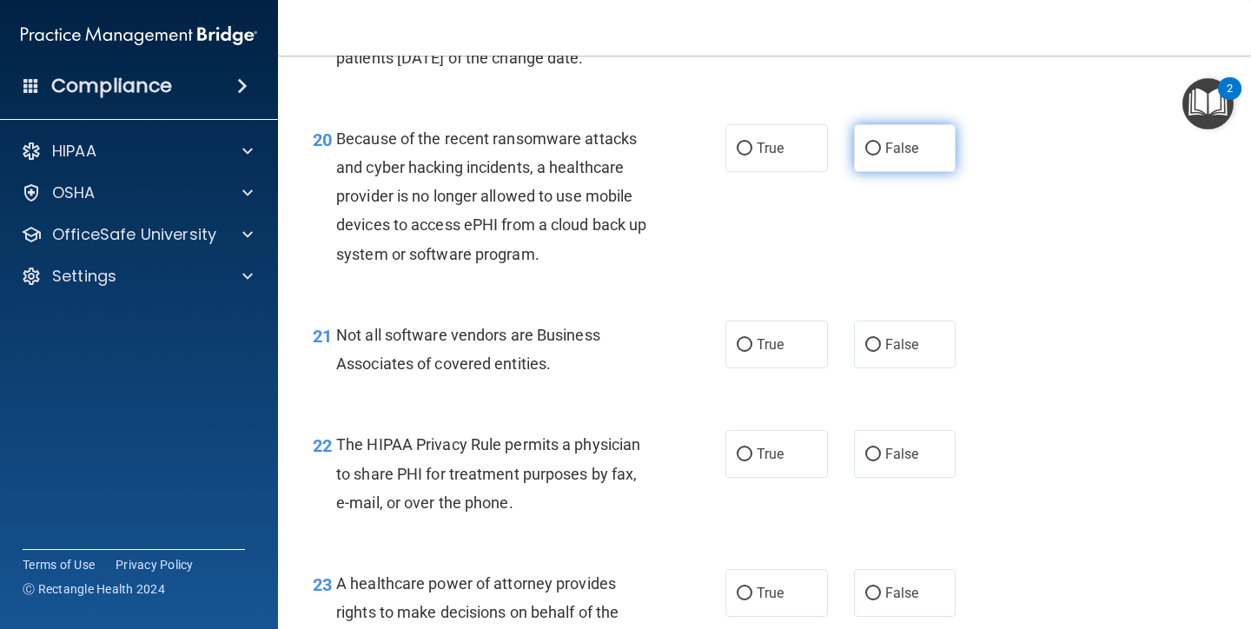
click at [891, 140] on span "False" at bounding box center [902, 148] width 34 height 17
click at [881, 142] on input "False" at bounding box center [873, 148] width 16 height 13
radio input "true"
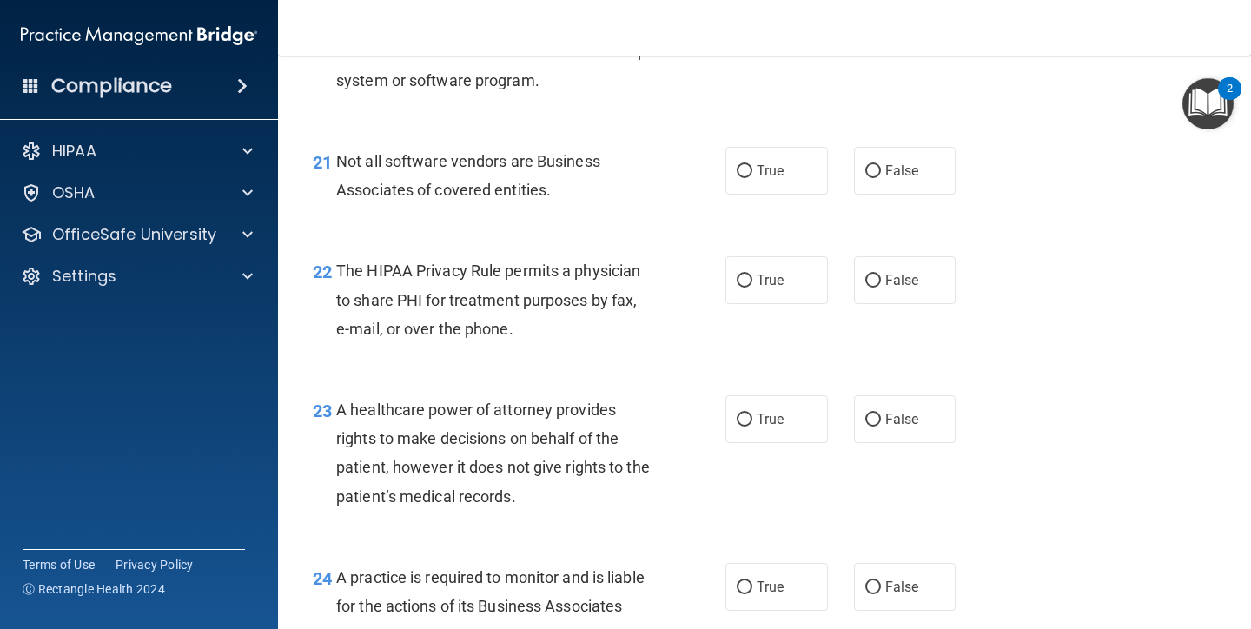
scroll to position [3347, 0]
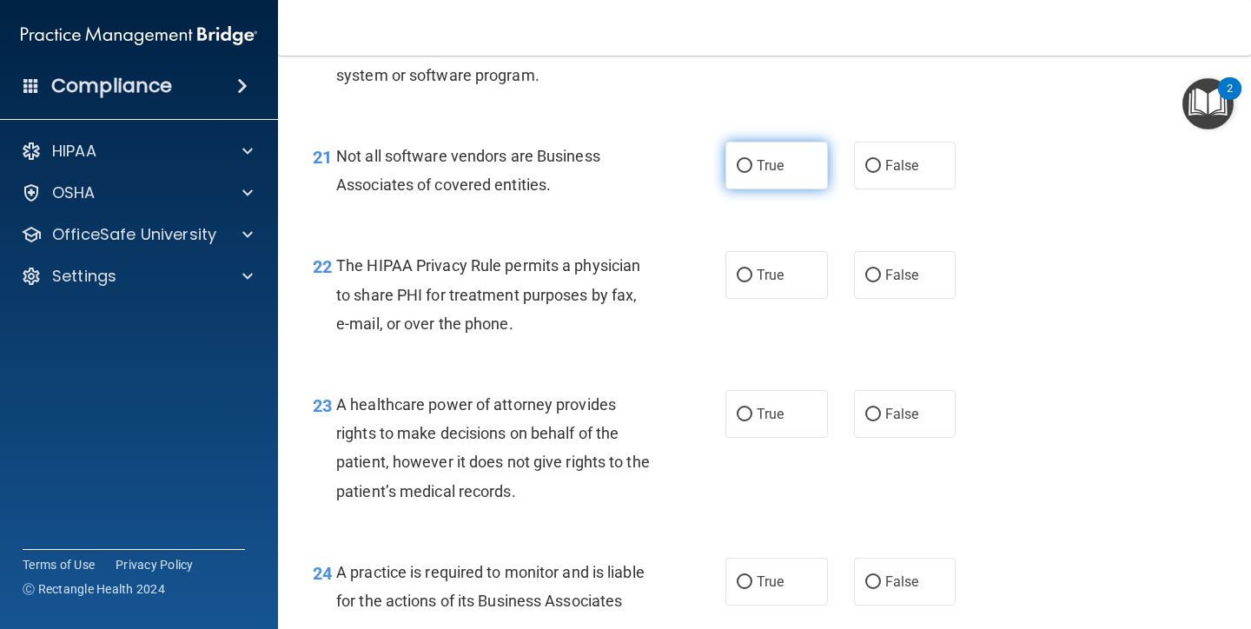
click at [799, 168] on label "True" at bounding box center [776, 166] width 102 height 48
click at [752, 168] on input "True" at bounding box center [745, 166] width 16 height 13
radio input "true"
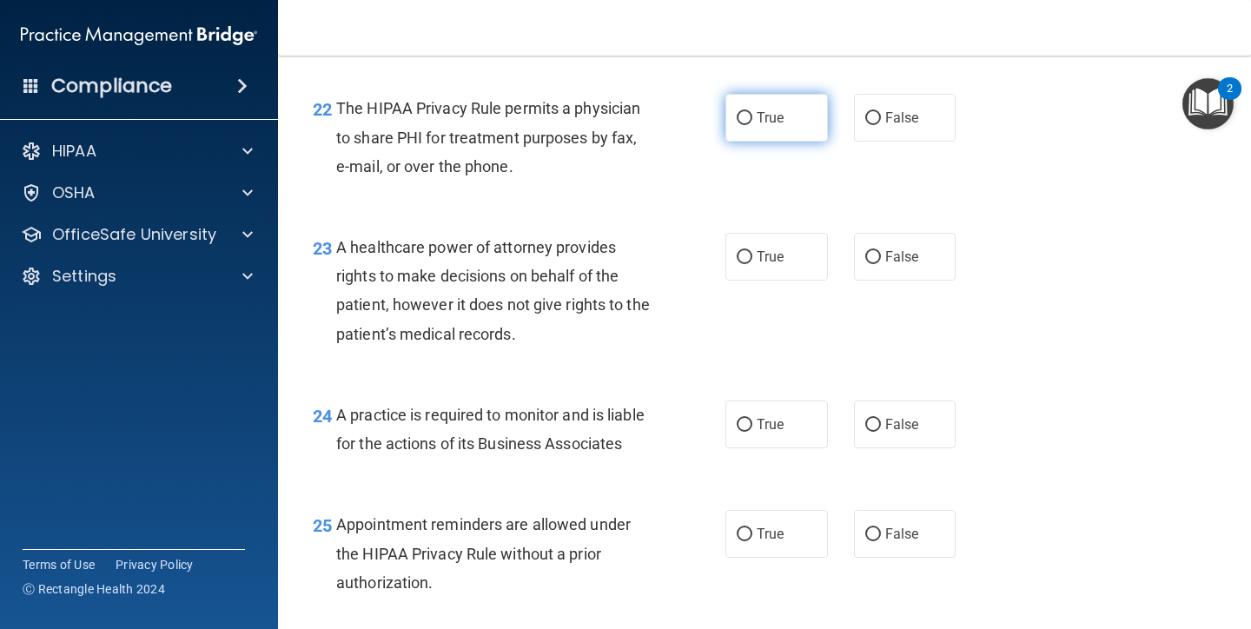
scroll to position [3506, 0]
click at [779, 108] on span "True" at bounding box center [770, 116] width 27 height 17
click at [752, 110] on input "True" at bounding box center [745, 116] width 16 height 13
radio input "true"
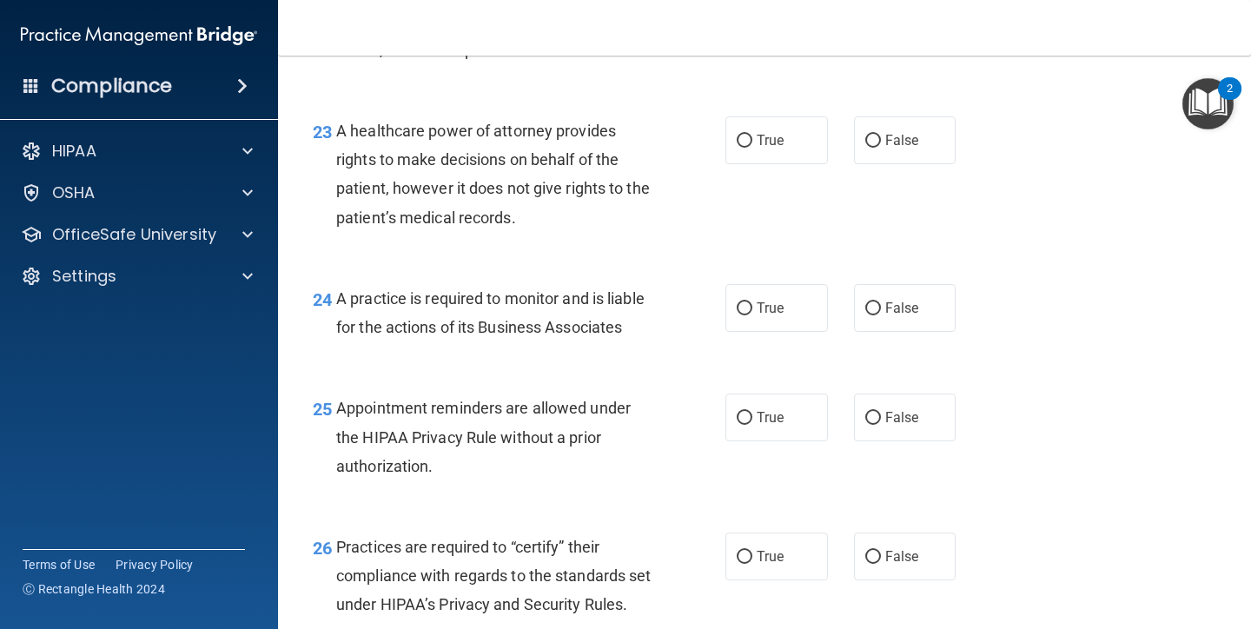
scroll to position [3621, 0]
click at [764, 143] on label "True" at bounding box center [776, 140] width 102 height 48
click at [752, 143] on input "True" at bounding box center [745, 140] width 16 height 13
radio input "true"
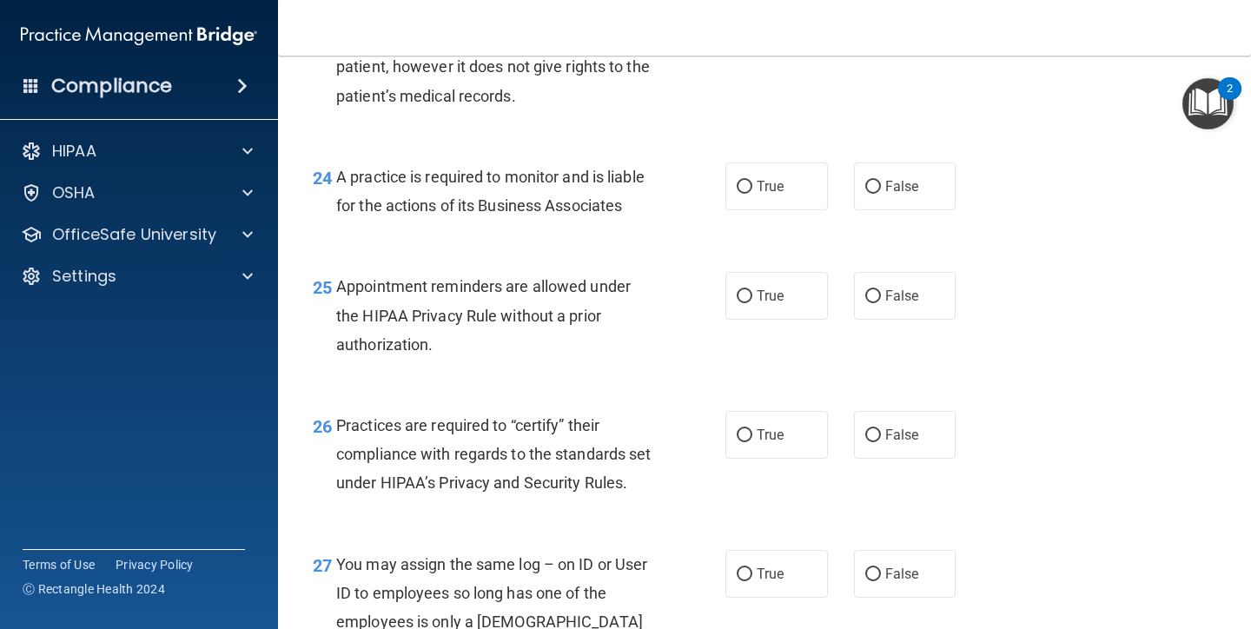
scroll to position [3749, 0]
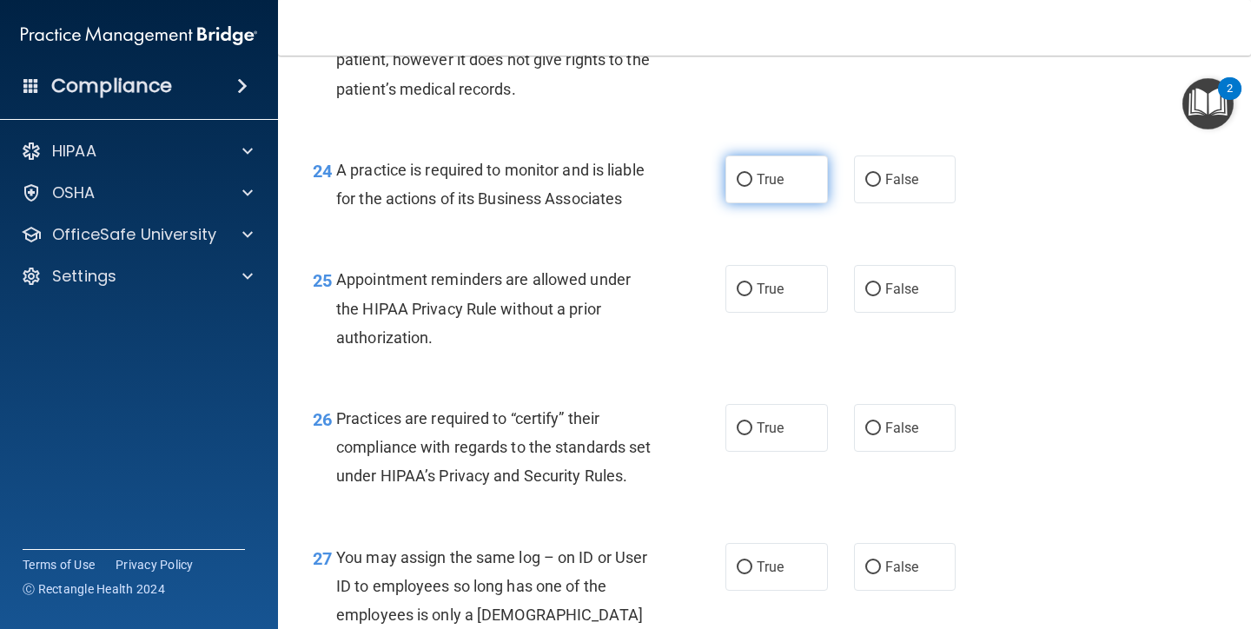
click at [755, 164] on label "True" at bounding box center [776, 179] width 102 height 48
click at [752, 174] on input "True" at bounding box center [745, 180] width 16 height 13
radio input "true"
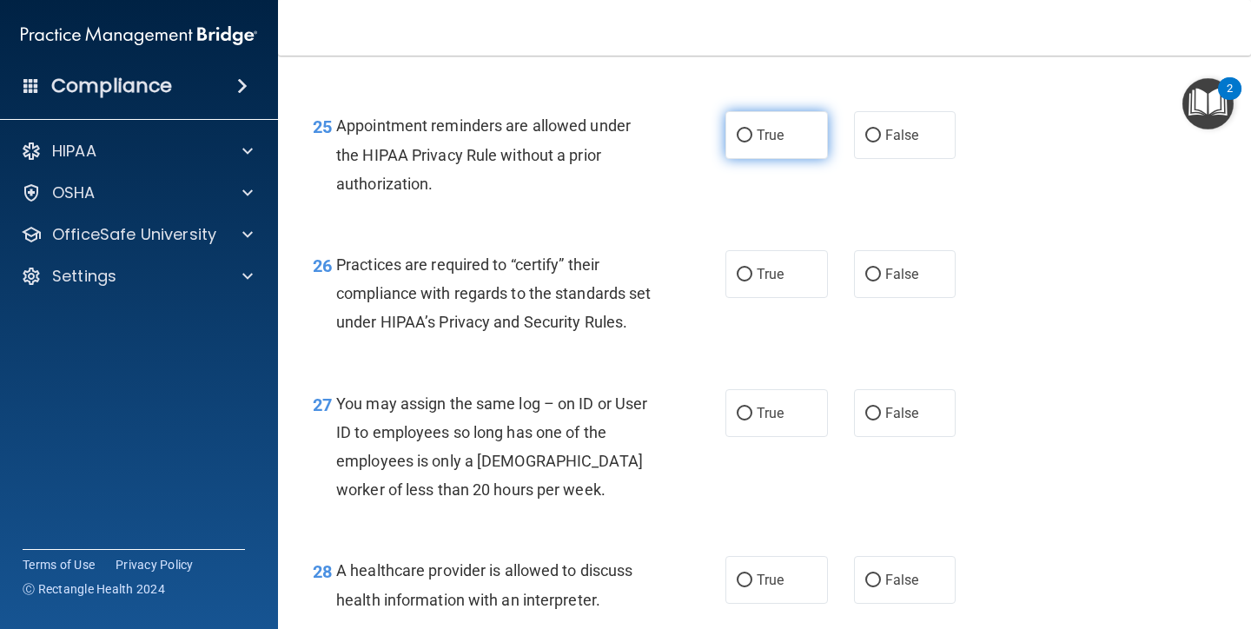
scroll to position [3910, 0]
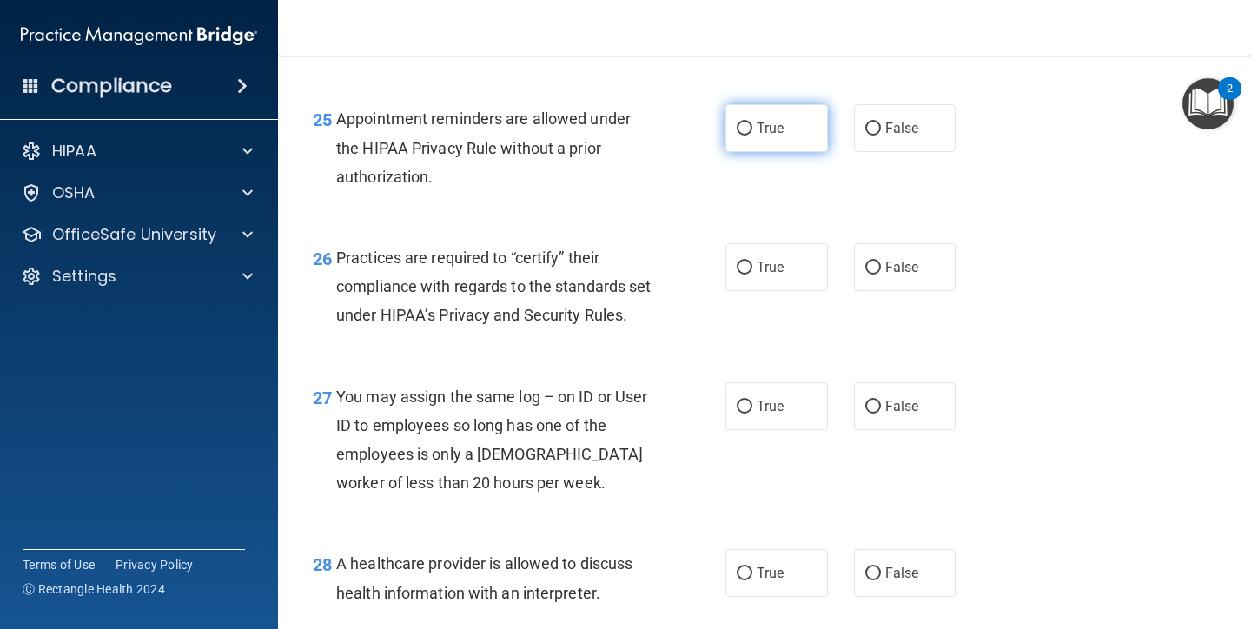
click at [764, 104] on label "True" at bounding box center [776, 128] width 102 height 48
click at [752, 122] on input "True" at bounding box center [745, 128] width 16 height 13
radio input "true"
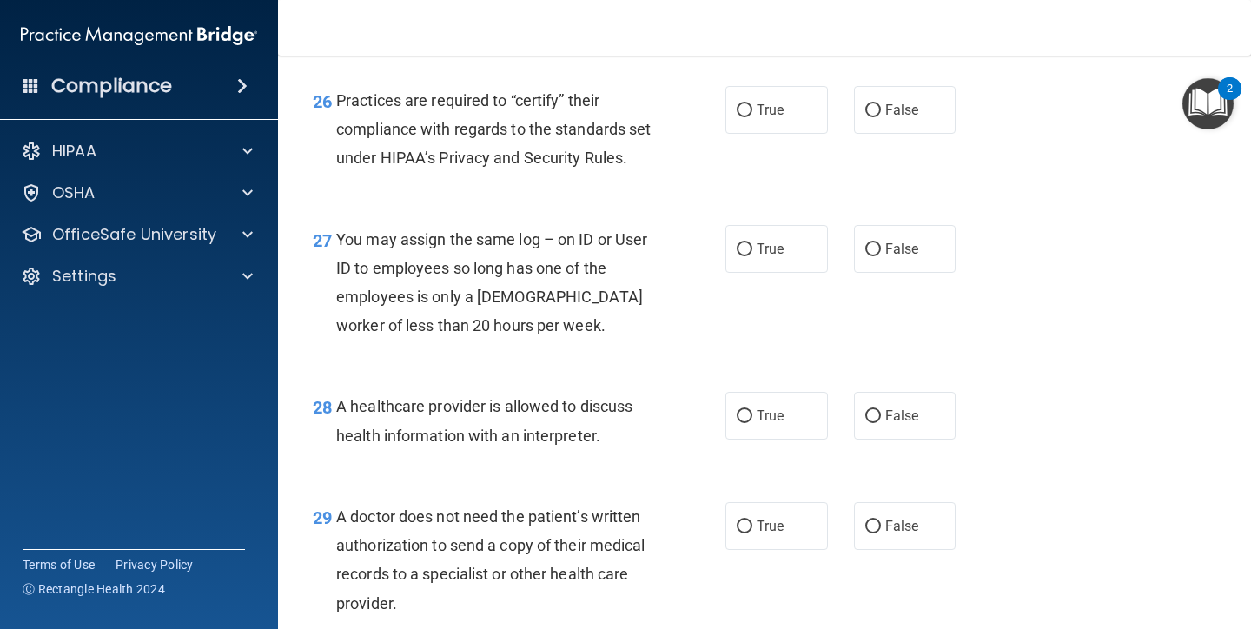
scroll to position [4071, 0]
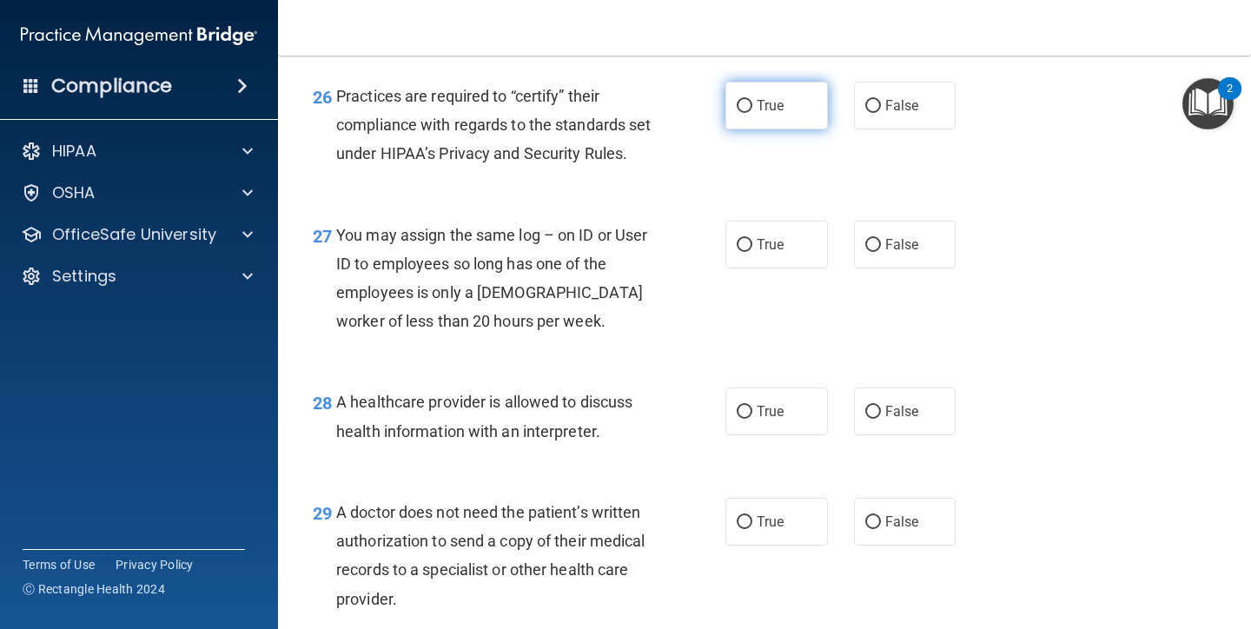
click at [790, 103] on label "True" at bounding box center [776, 106] width 102 height 48
click at [752, 103] on input "True" at bounding box center [745, 106] width 16 height 13
radio input "true"
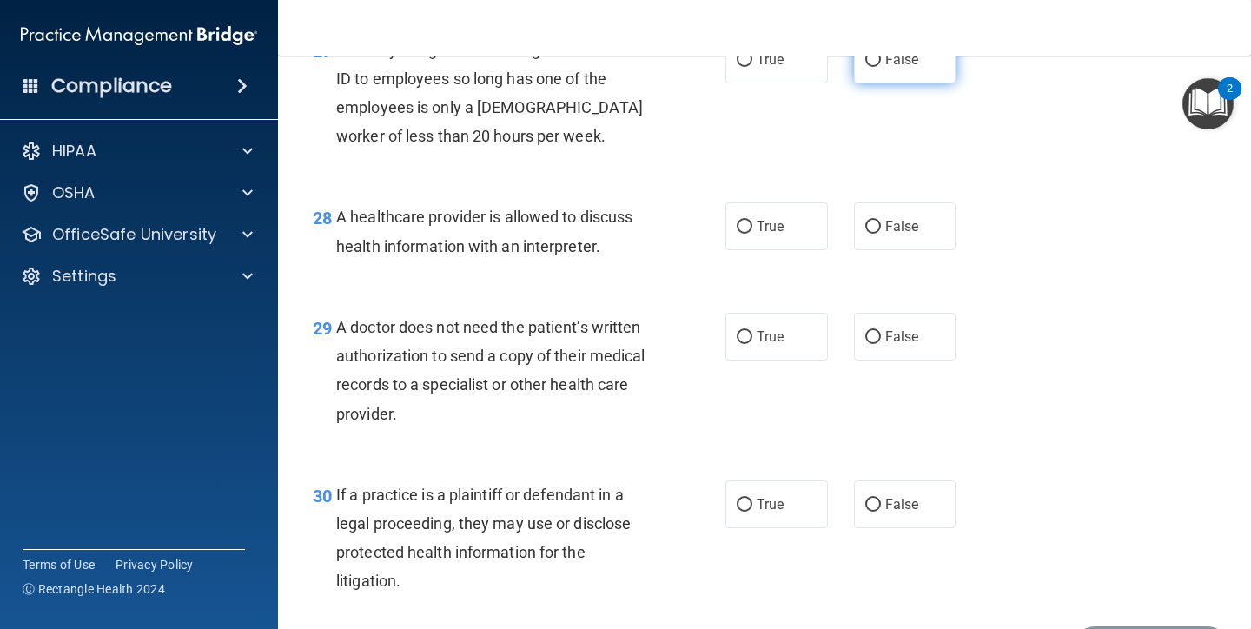
click at [888, 83] on label "False" at bounding box center [905, 60] width 102 height 48
click at [881, 67] on input "False" at bounding box center [873, 60] width 16 height 13
radio input "true"
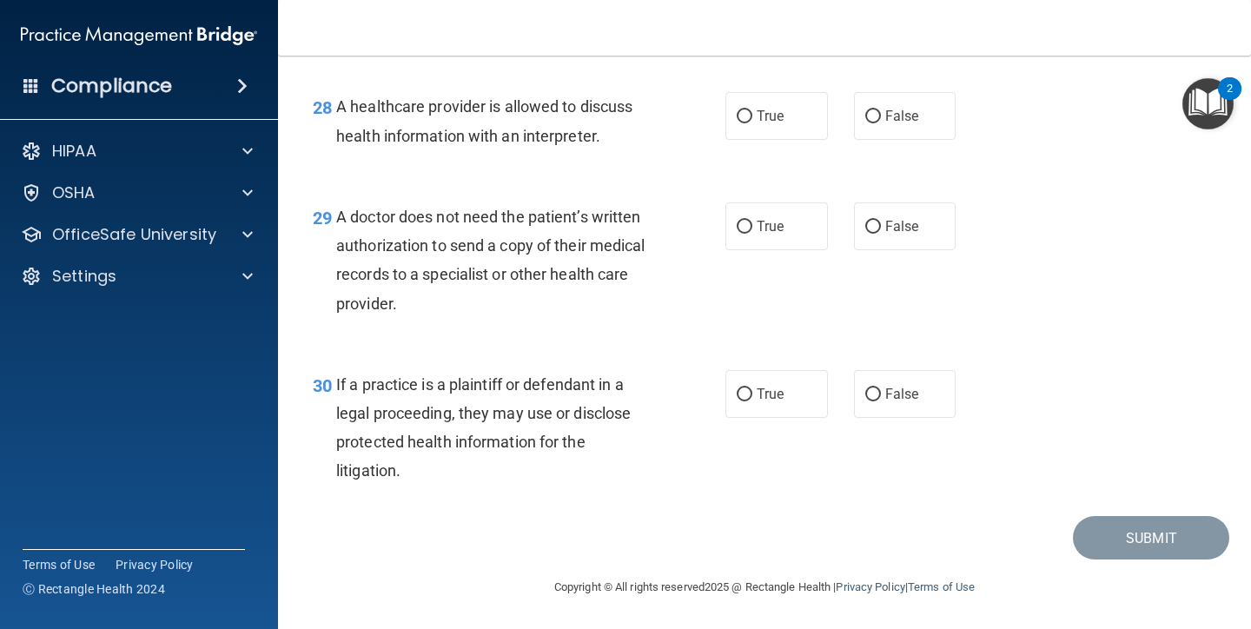
scroll to position [4374, 0]
click at [783, 121] on span "True" at bounding box center [770, 116] width 27 height 17
click at [752, 121] on input "True" at bounding box center [745, 116] width 16 height 13
radio input "true"
click at [752, 249] on label "True" at bounding box center [776, 226] width 102 height 48
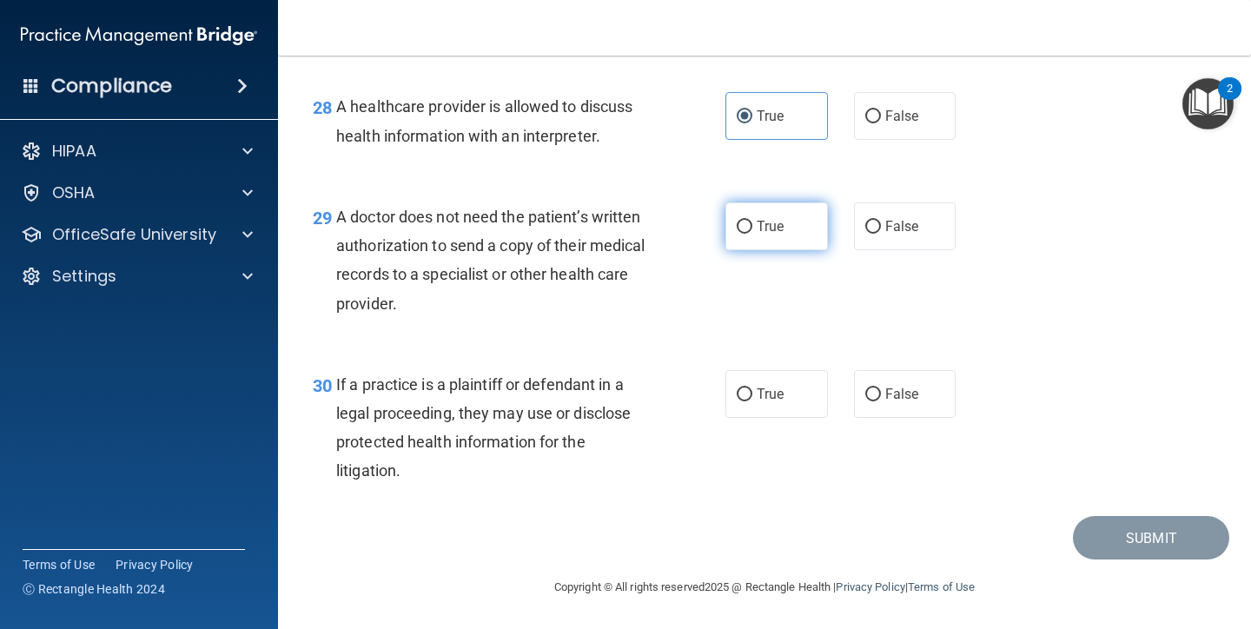
click at [752, 234] on input "True" at bounding box center [745, 227] width 16 height 13
radio input "true"
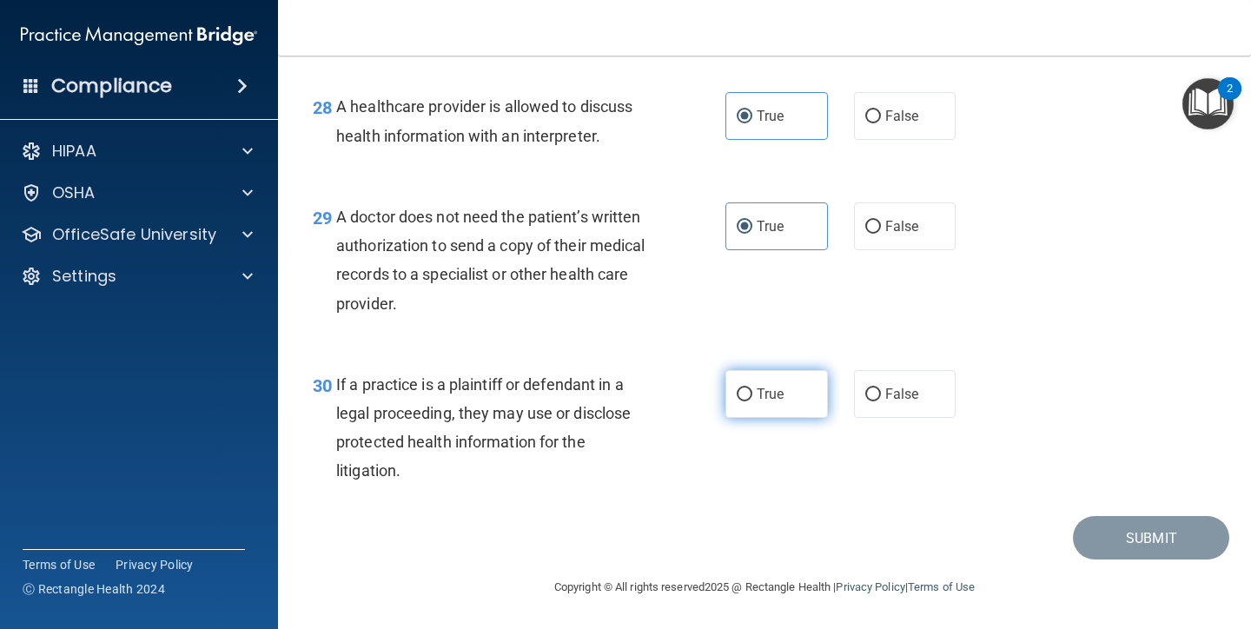
click at [764, 389] on span "True" at bounding box center [770, 394] width 27 height 17
click at [752, 389] on input "True" at bounding box center [745, 394] width 16 height 13
radio input "true"
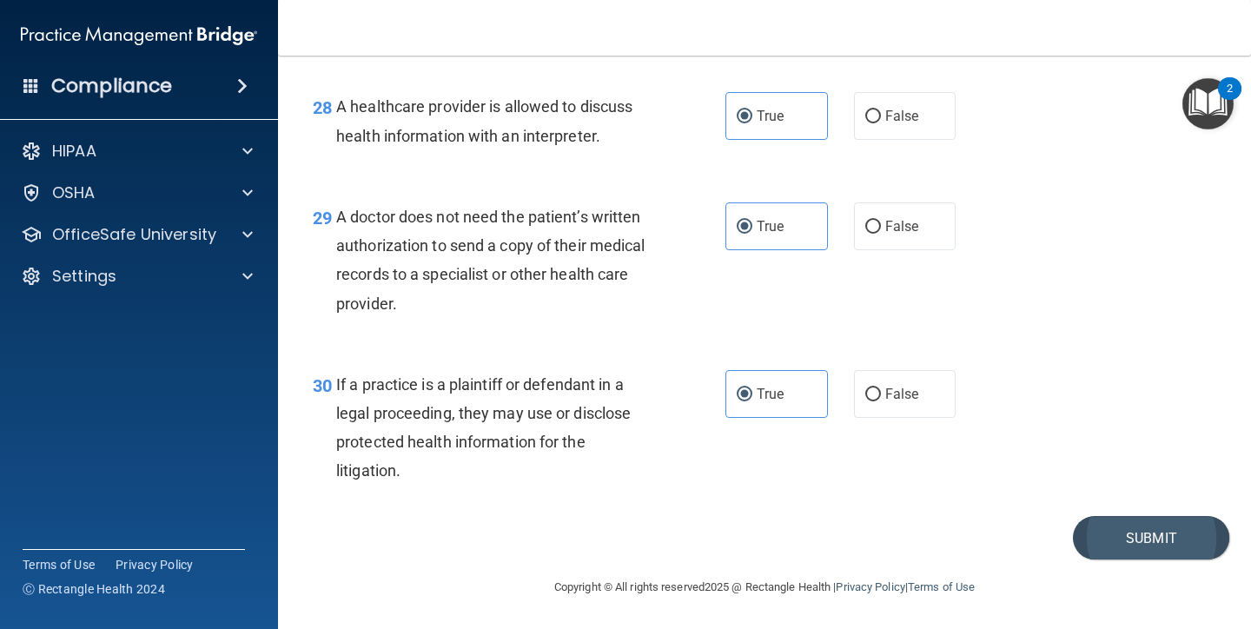
click at [1140, 536] on button "Submit" at bounding box center [1151, 538] width 156 height 44
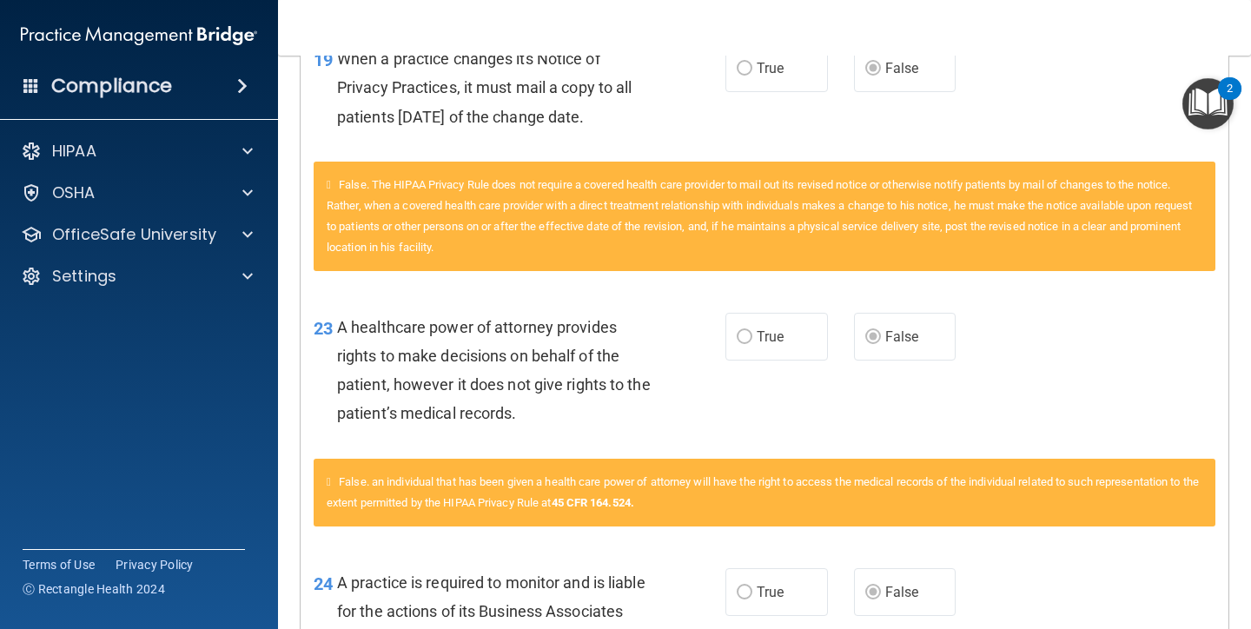
scroll to position [1511, 0]
